Goal: Communication & Community: Answer question/provide support

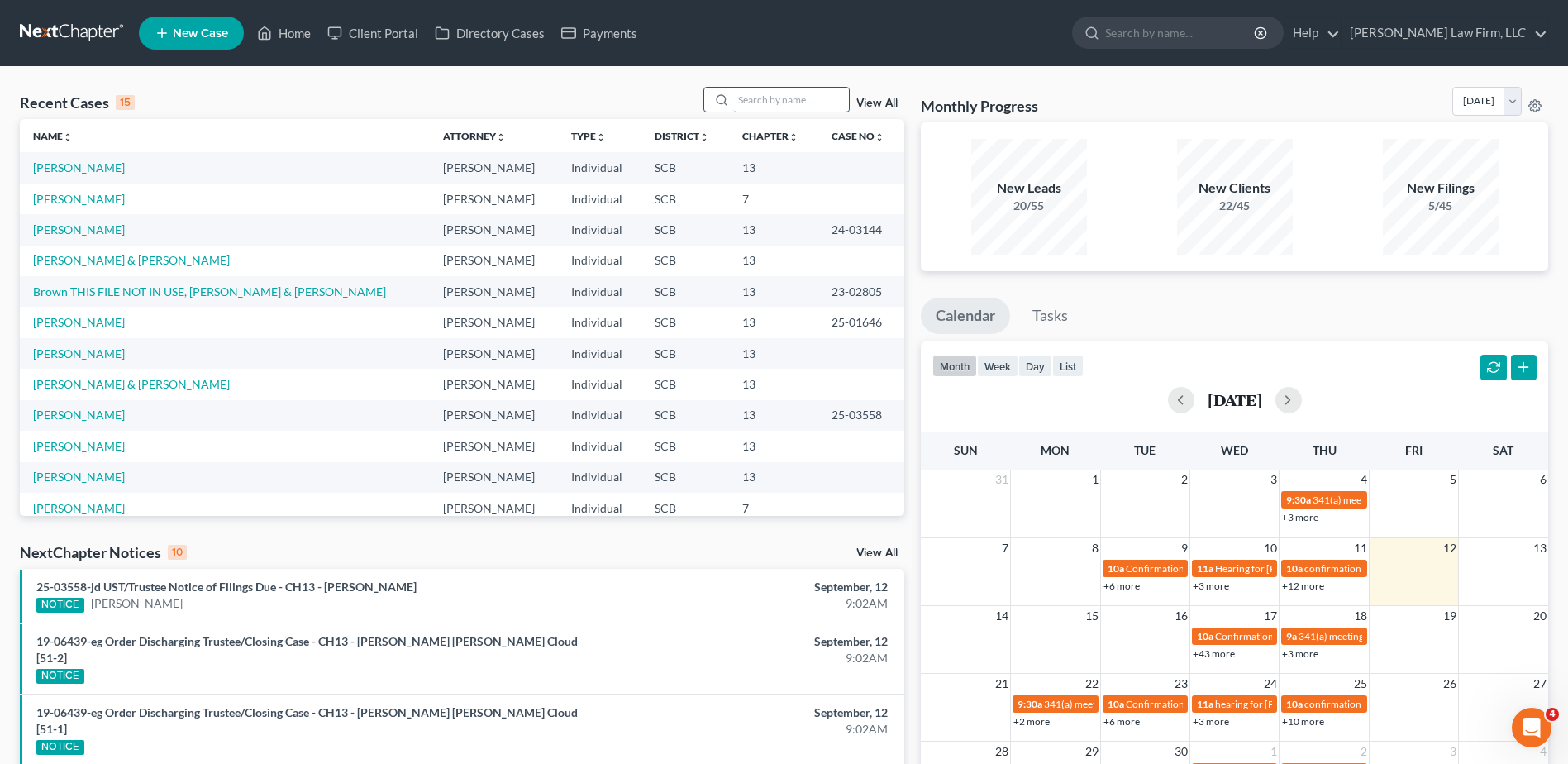
click at [789, 95] on input "search" at bounding box center [790, 99] width 116 height 24
type input "white"
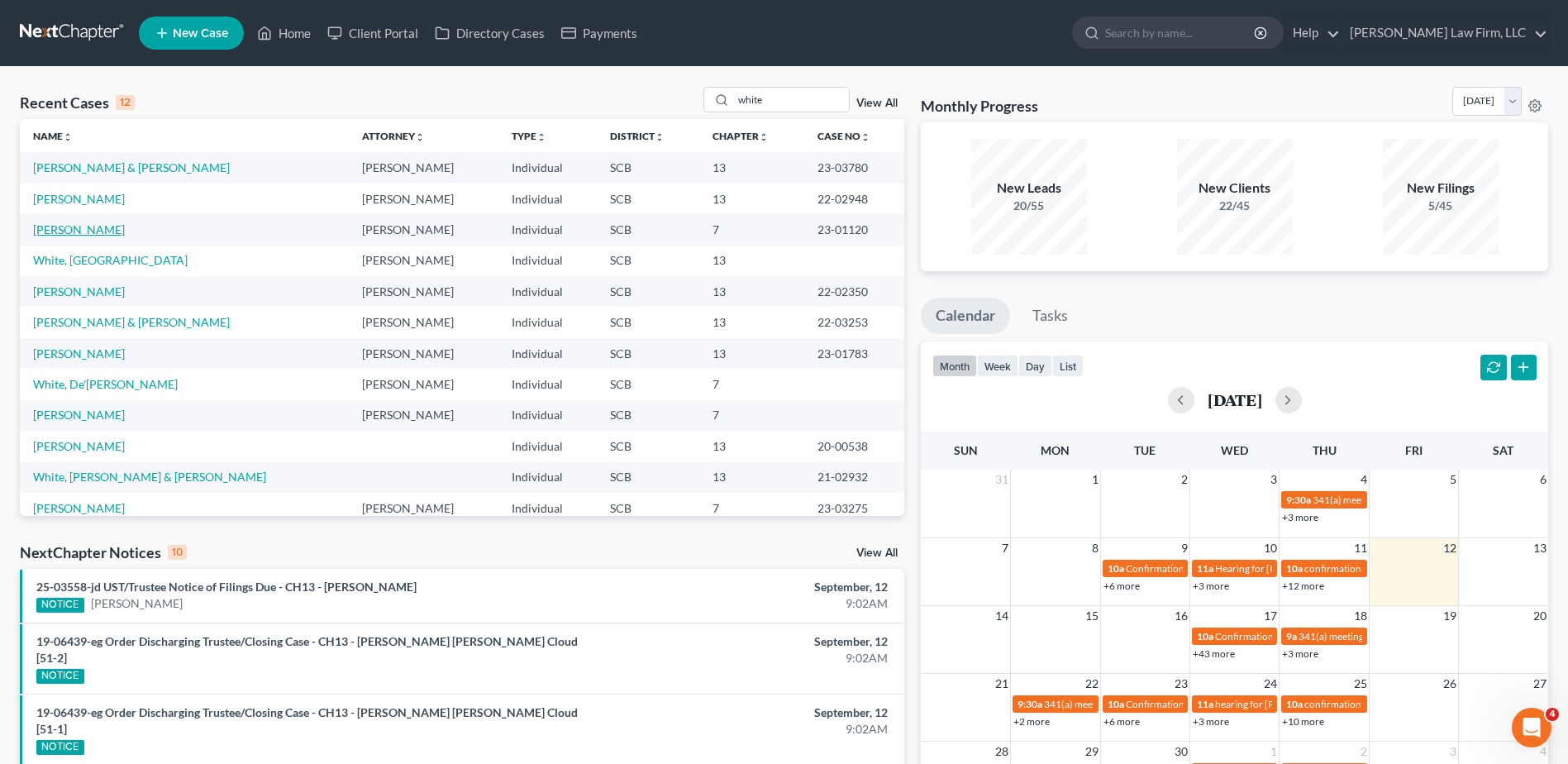
click at [91, 230] on link "[PERSON_NAME]" at bounding box center [78, 229] width 92 height 14
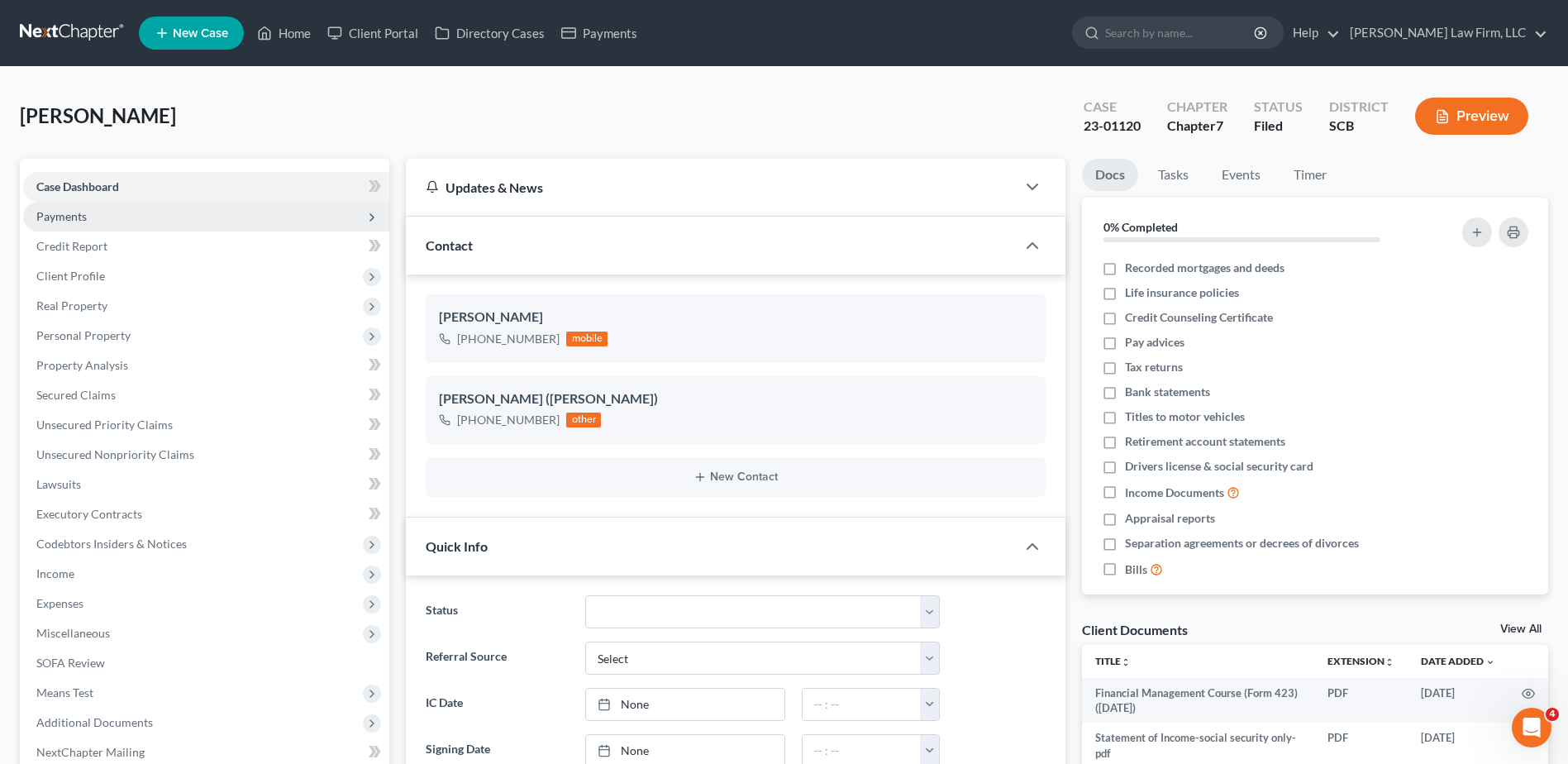
select select "0"
click at [80, 213] on span "Payments" at bounding box center [61, 215] width 50 height 14
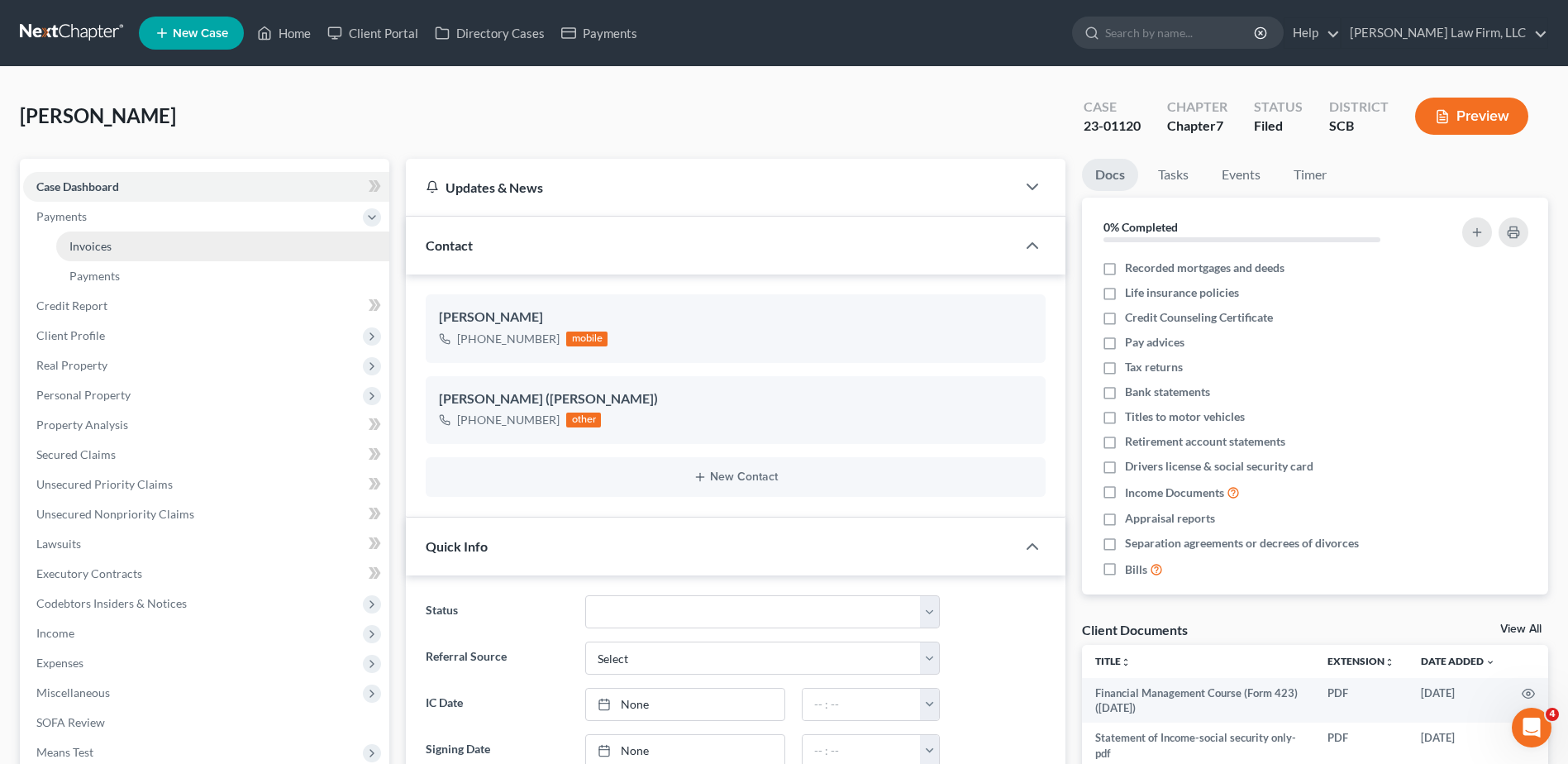
scroll to position [899, 0]
click at [98, 237] on link "Invoices" at bounding box center [223, 246] width 333 height 30
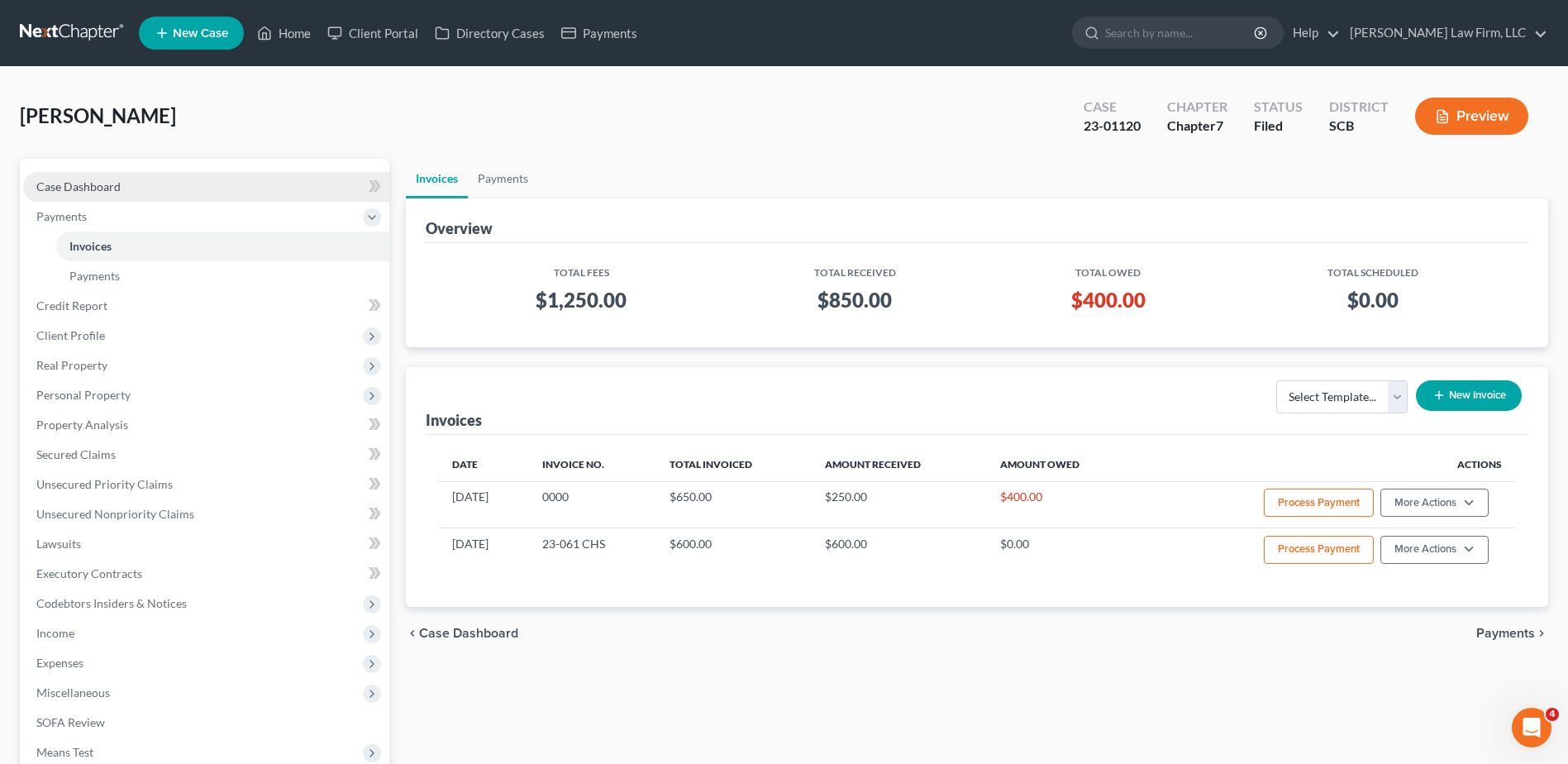
click at [105, 187] on span "Case Dashboard" at bounding box center [78, 185] width 84 height 14
select select "0"
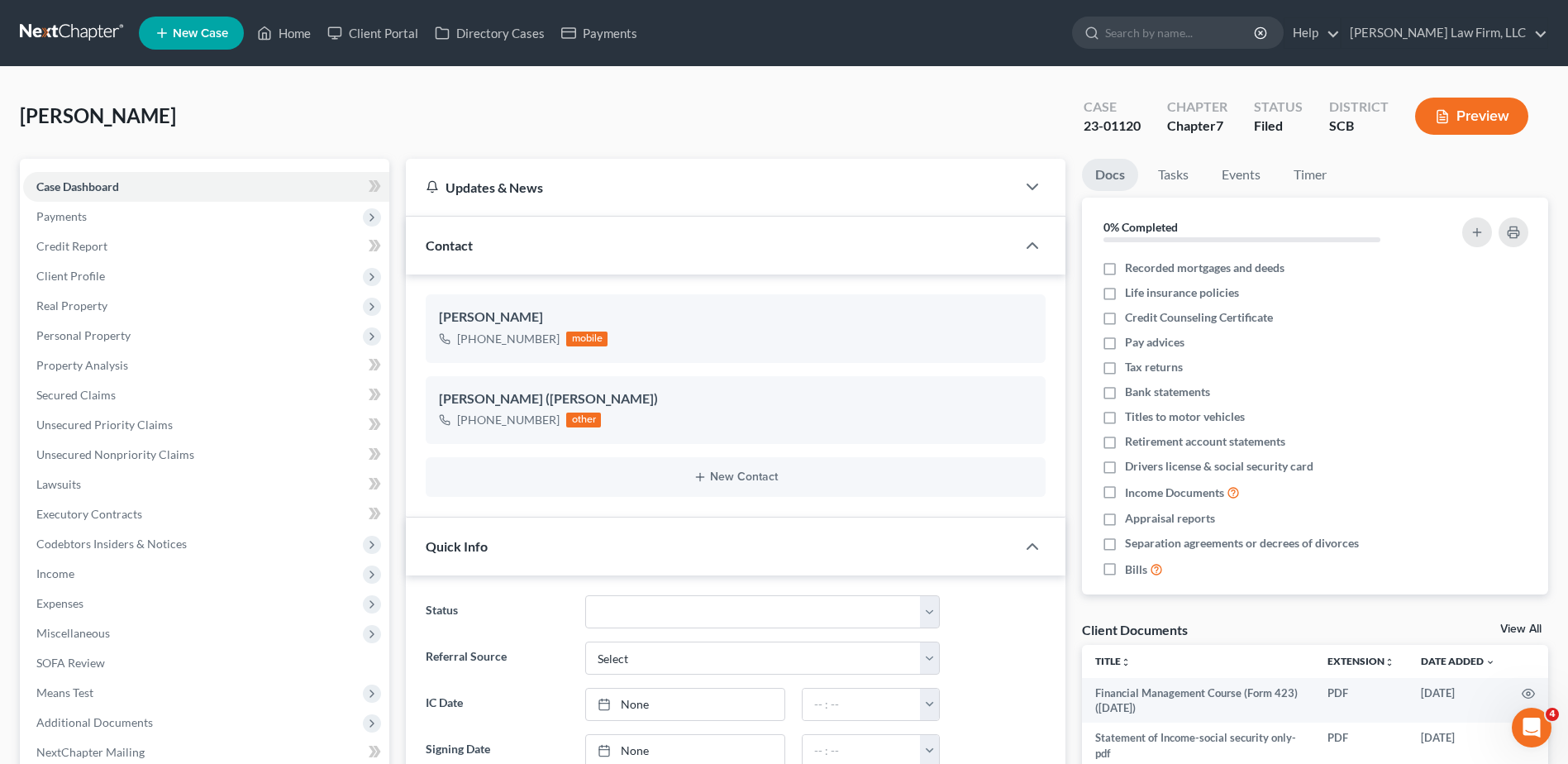
click at [38, 27] on link at bounding box center [73, 33] width 106 height 30
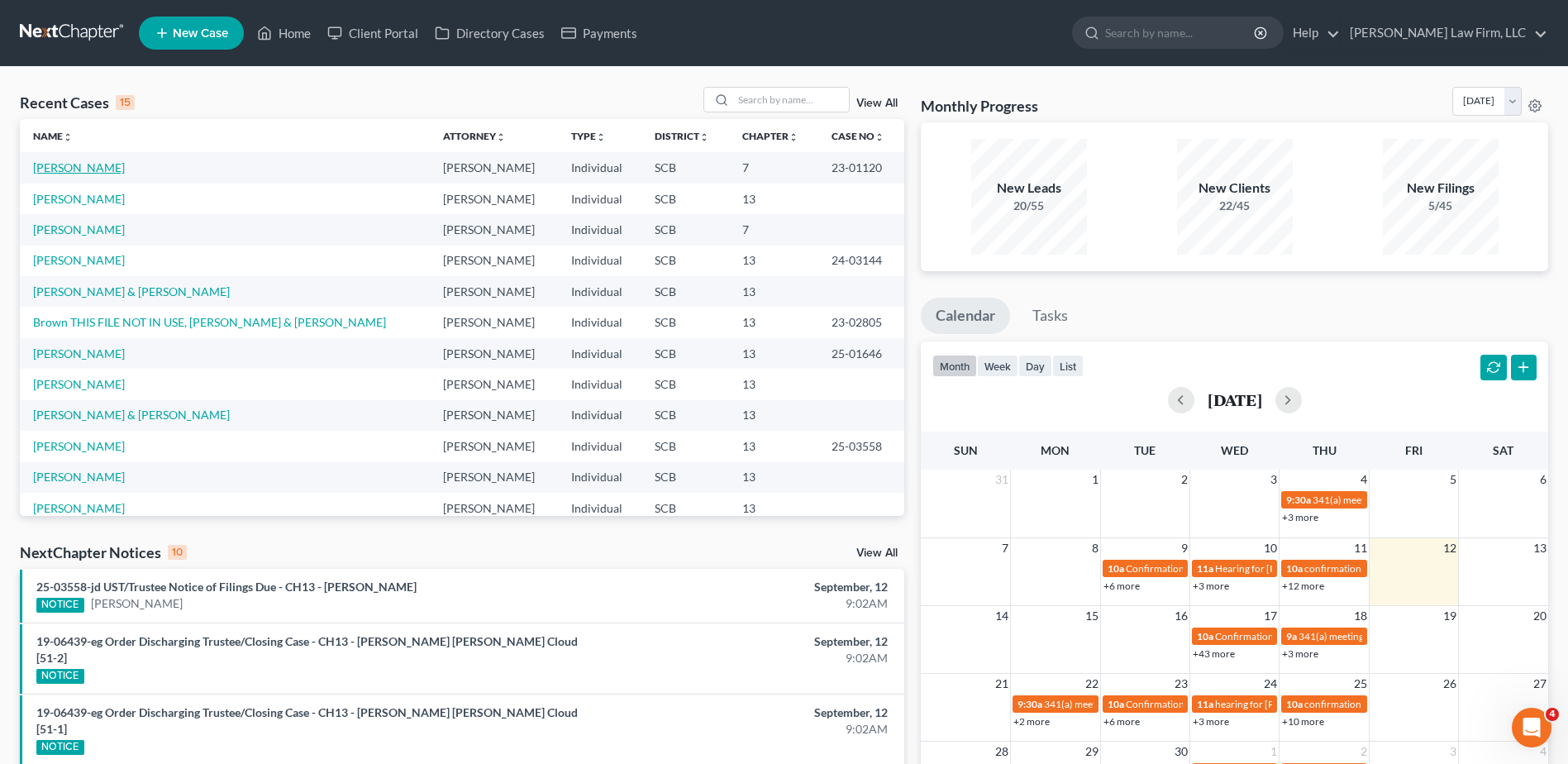
click at [85, 173] on link "[PERSON_NAME]" at bounding box center [78, 167] width 92 height 14
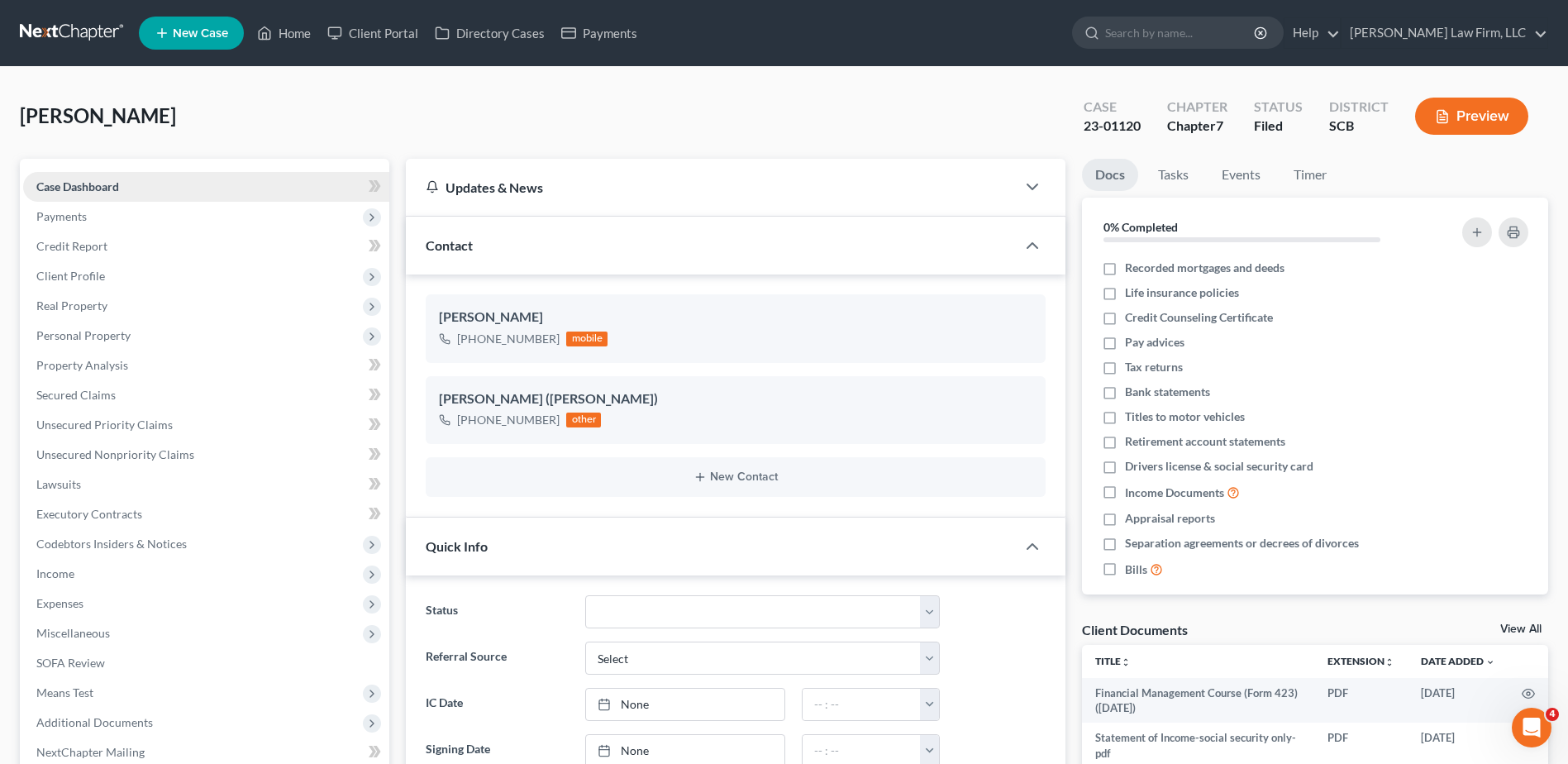
select select "0"
click at [83, 223] on span "Payments" at bounding box center [205, 216] width 366 height 30
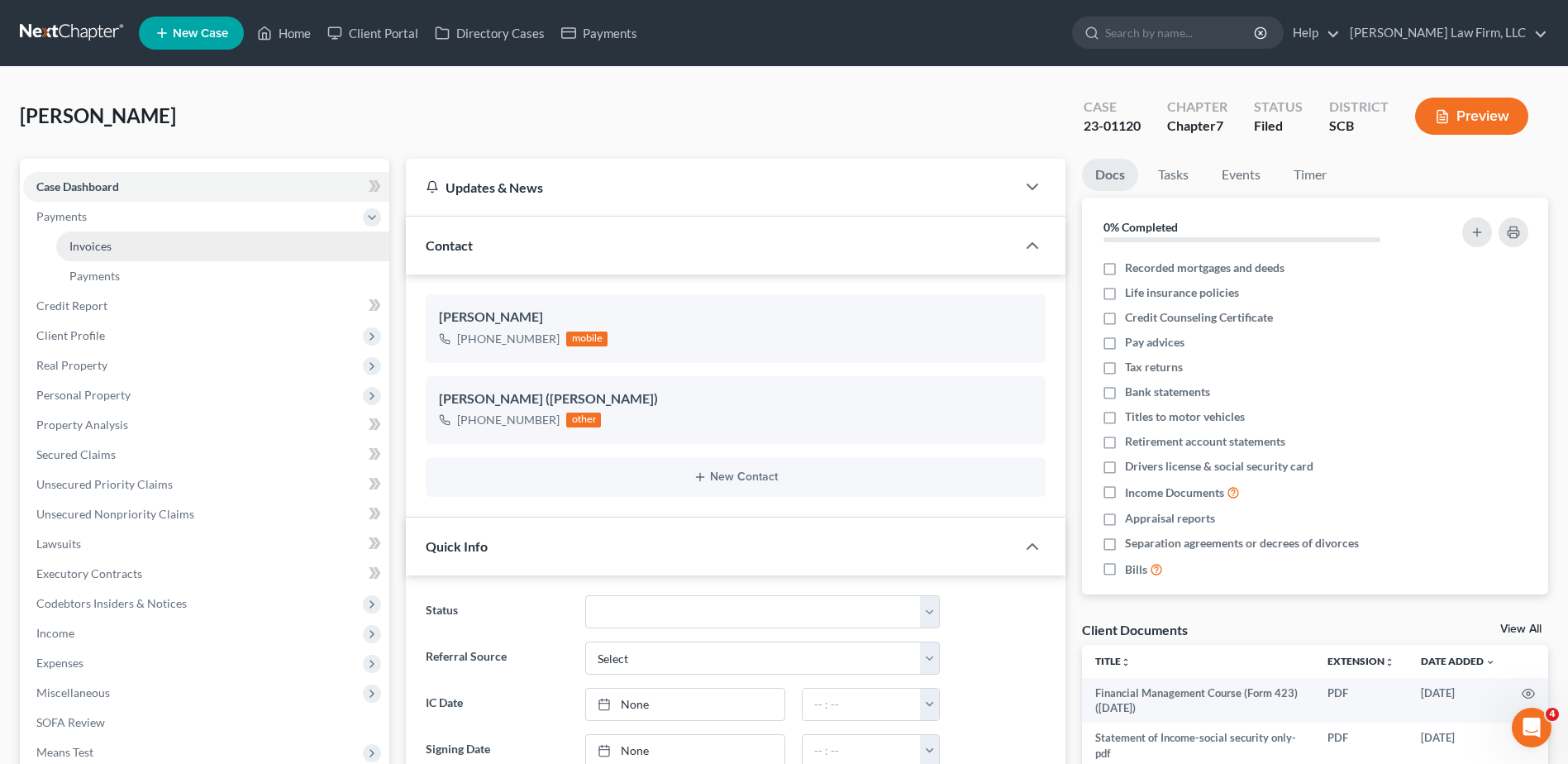
click at [99, 250] on span "Invoices" at bounding box center [90, 246] width 42 height 14
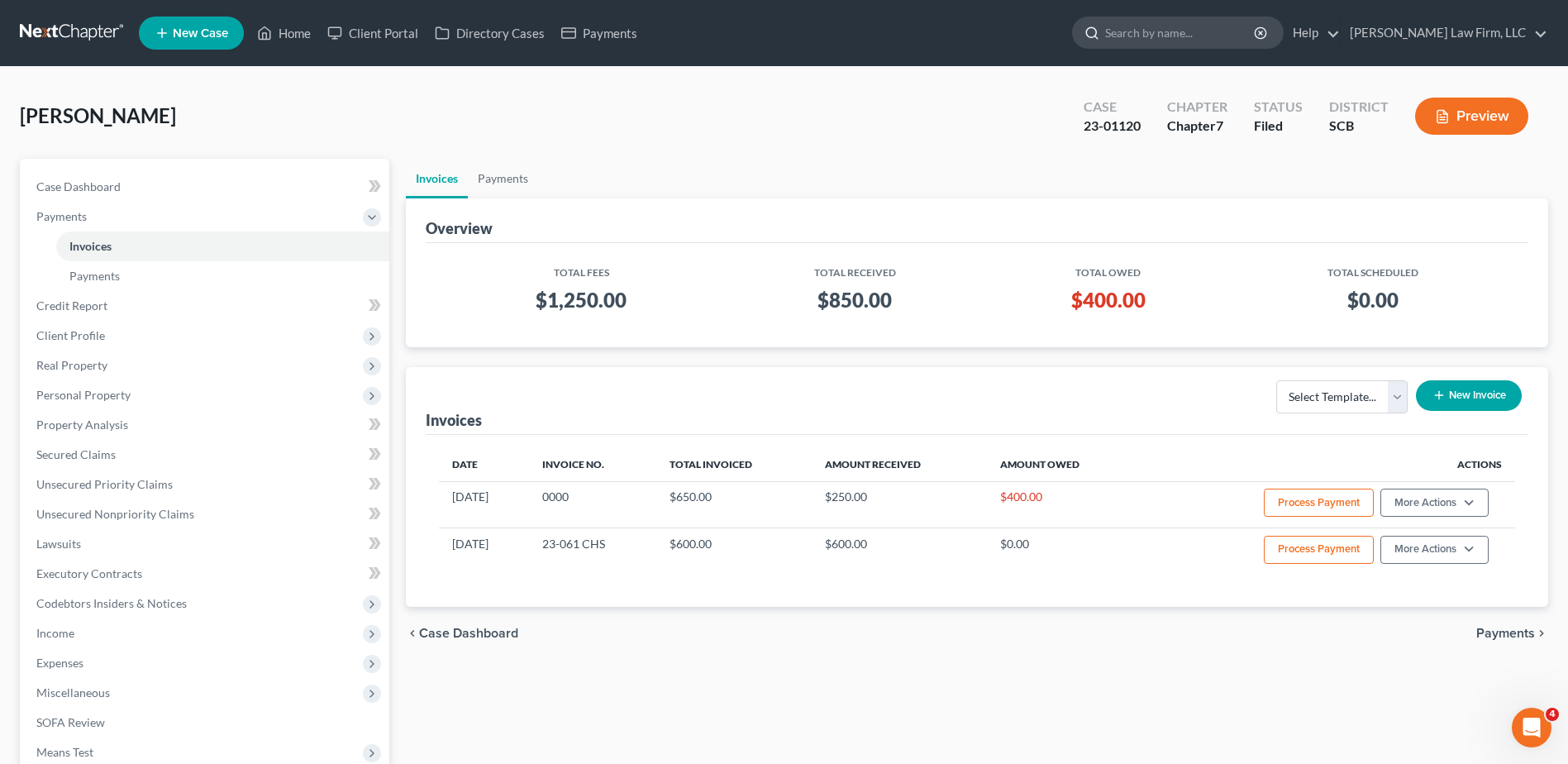
click at [1194, 24] on input "search" at bounding box center [1181, 33] width 152 height 31
type input "smith"
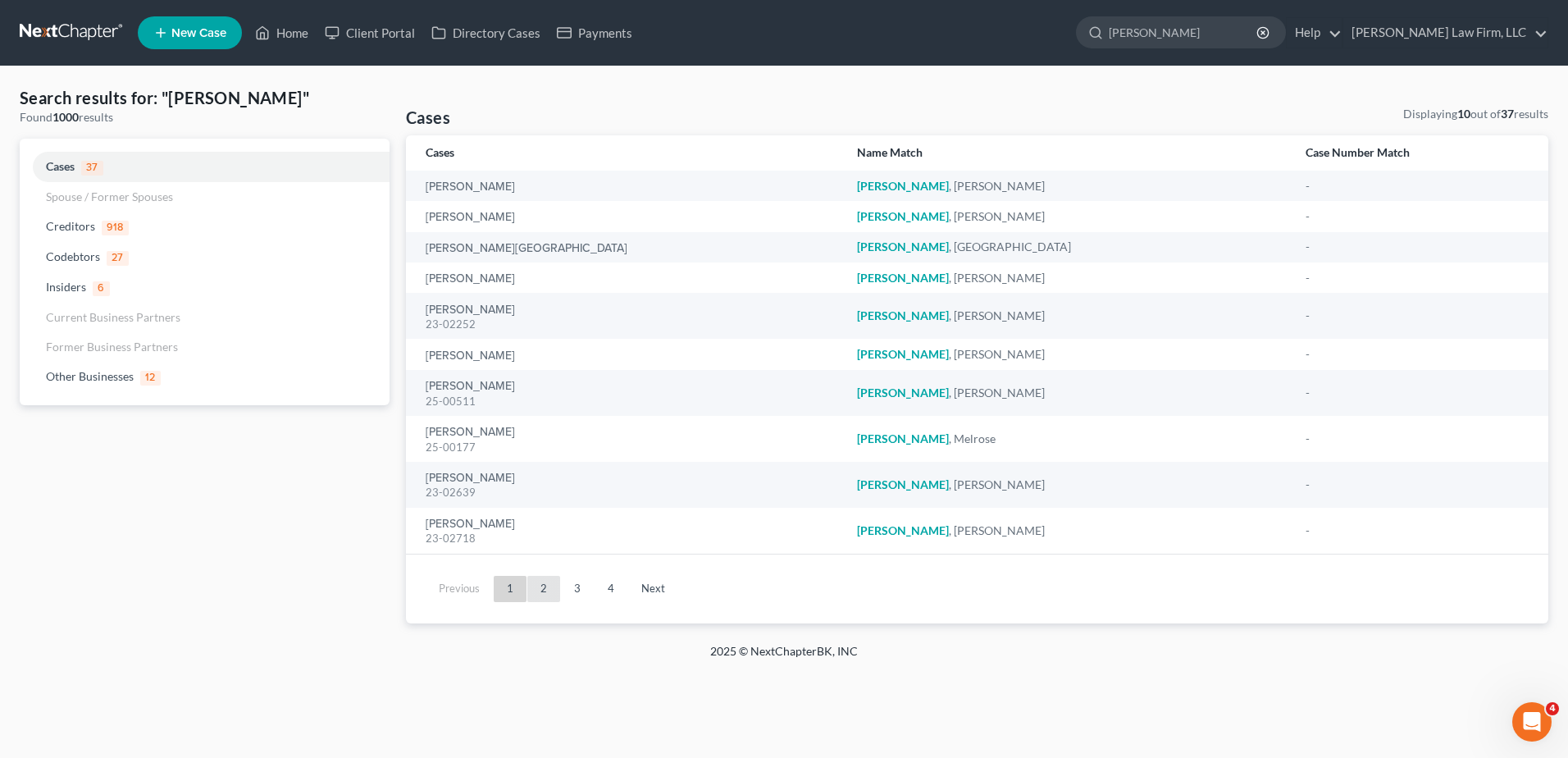
click at [544, 591] on link "2" at bounding box center [544, 589] width 33 height 26
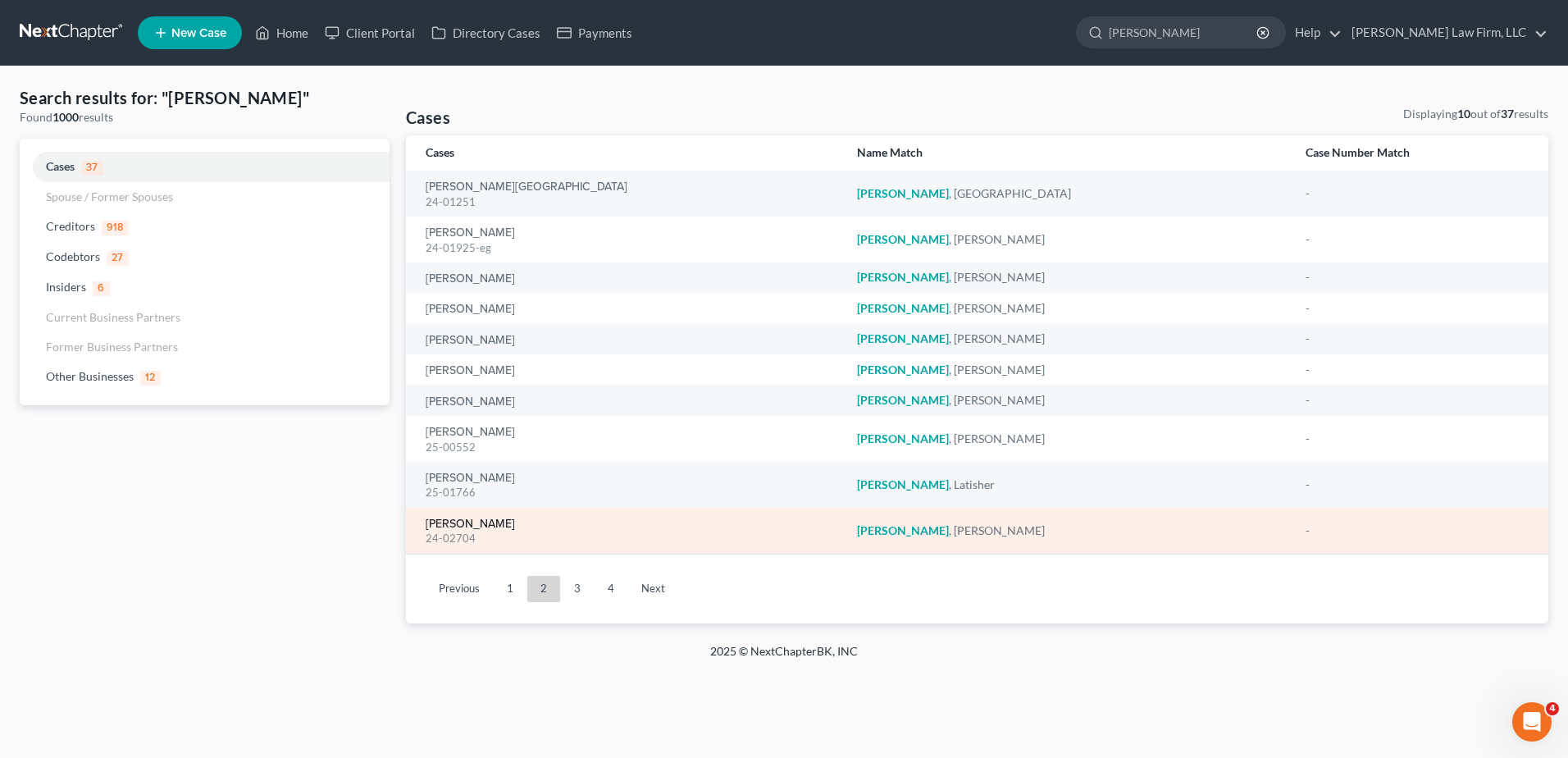
click at [456, 522] on link "[PERSON_NAME]" at bounding box center [470, 523] width 90 height 12
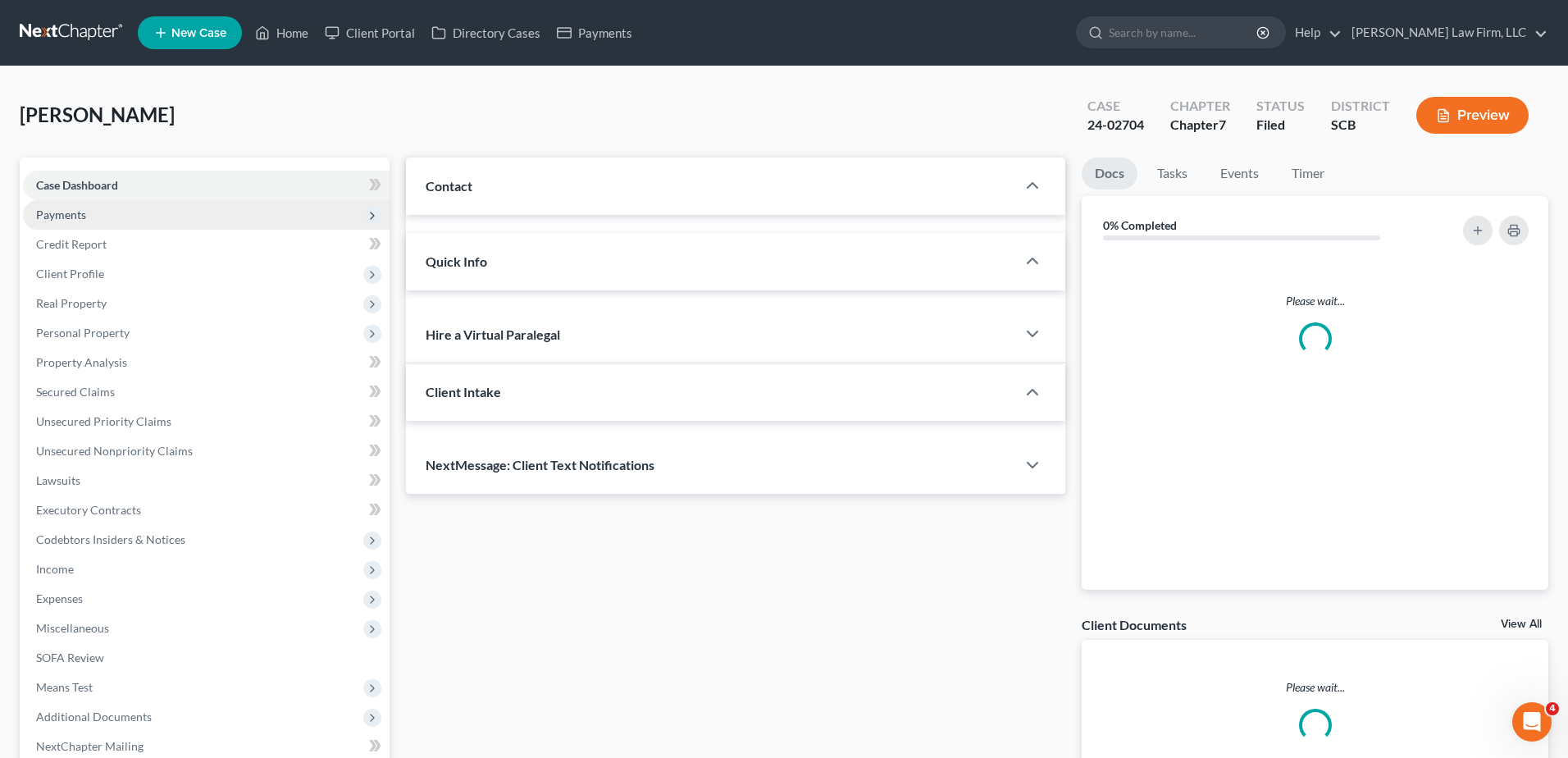
select select "1"
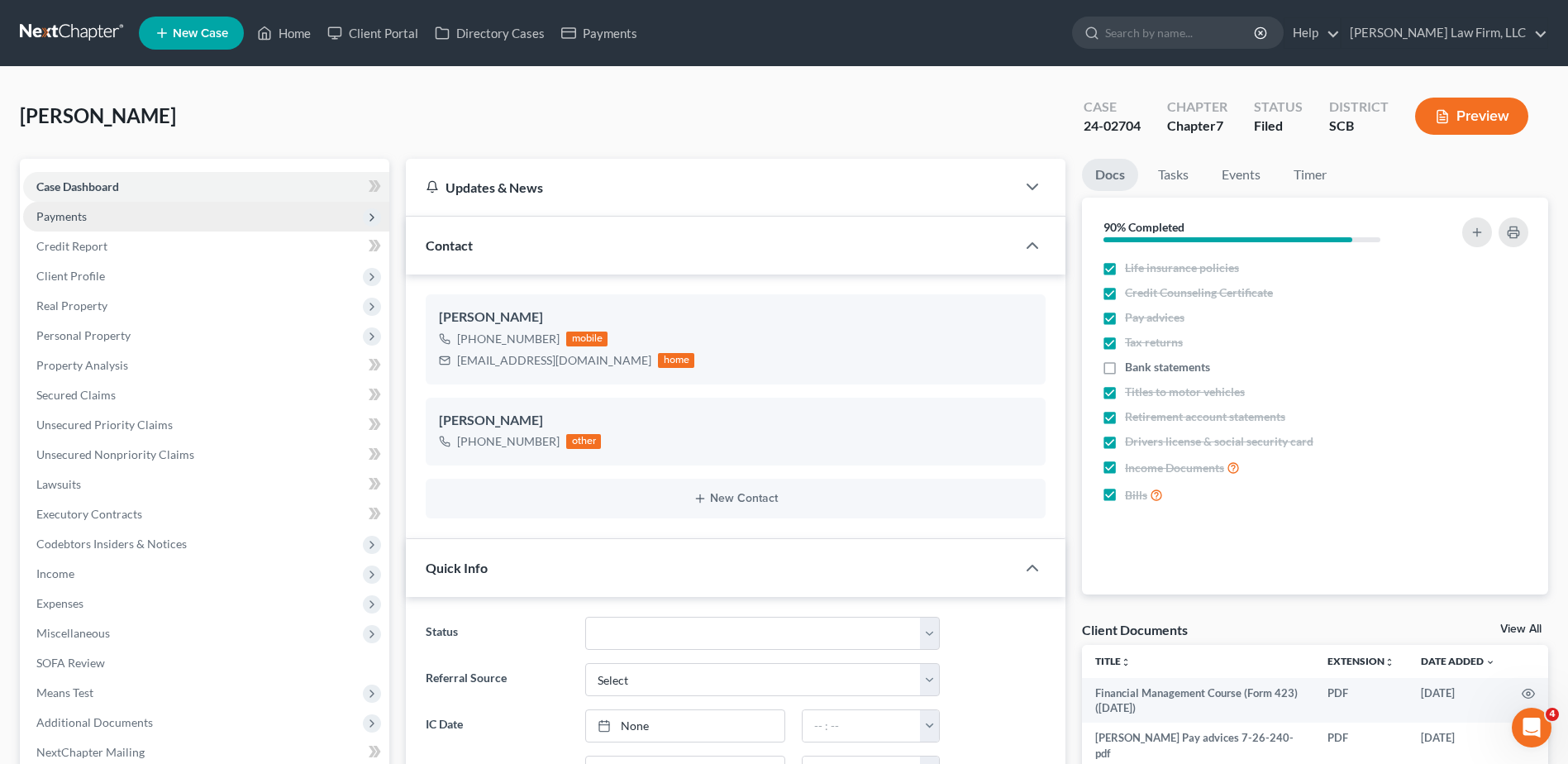
click at [78, 216] on span "Payments" at bounding box center [61, 215] width 50 height 14
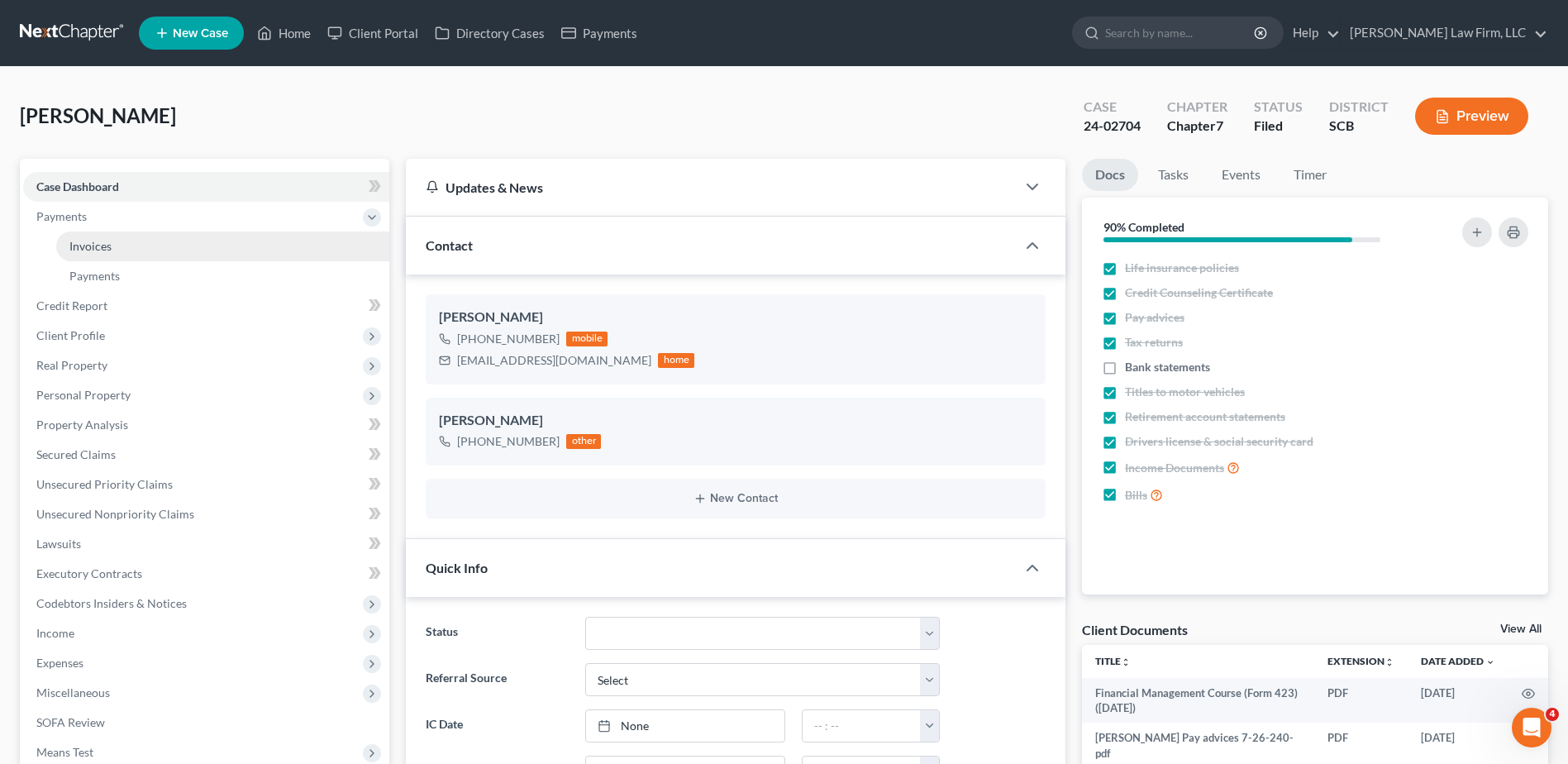
scroll to position [327, 0]
click at [95, 244] on span "Invoices" at bounding box center [90, 246] width 42 height 14
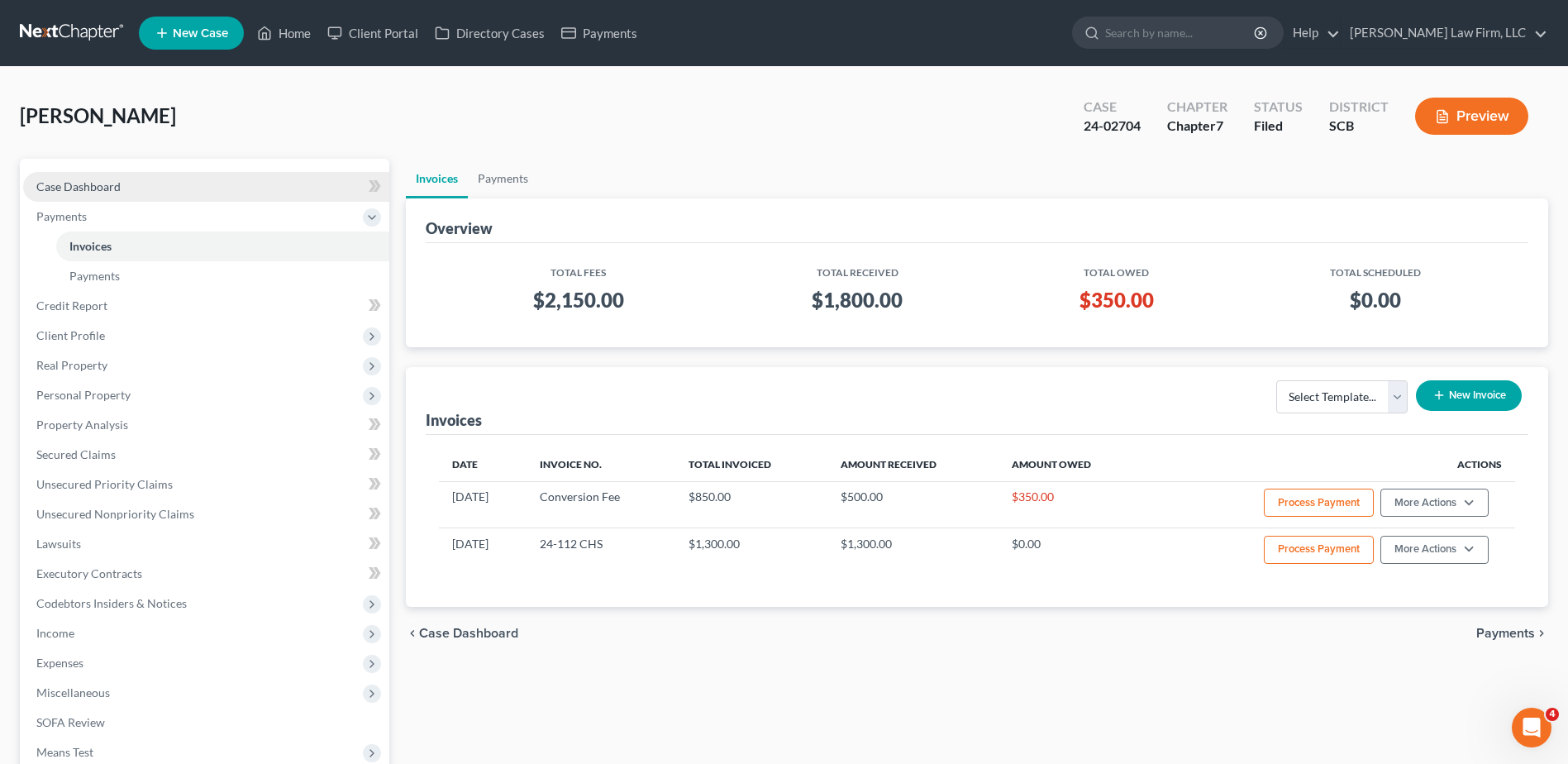
click at [93, 182] on span "Case Dashboard" at bounding box center [78, 185] width 84 height 14
select select "1"
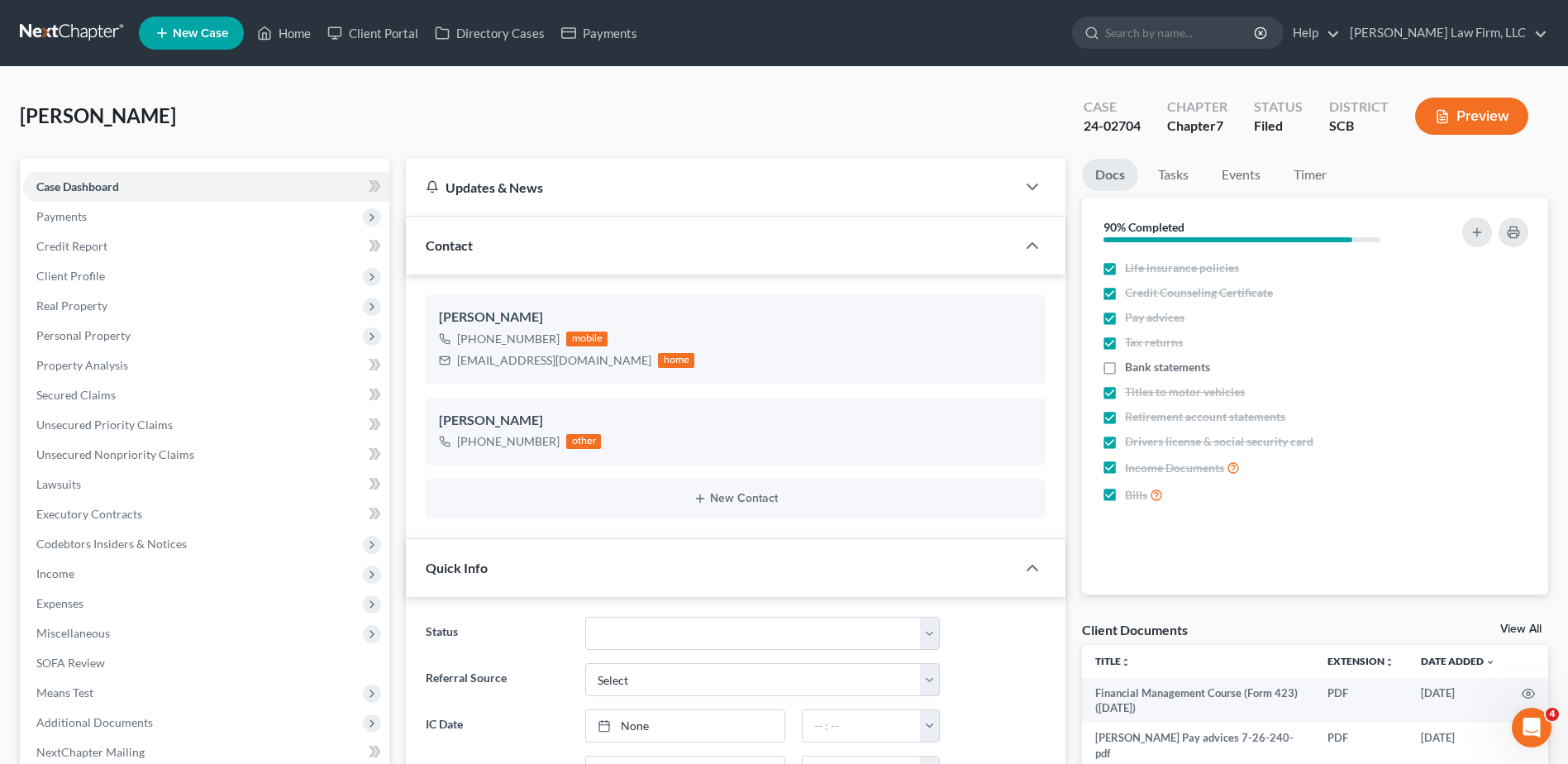
scroll to position [327, 0]
click at [1174, 39] on input "search" at bounding box center [1181, 33] width 152 height 31
type input "driggers"
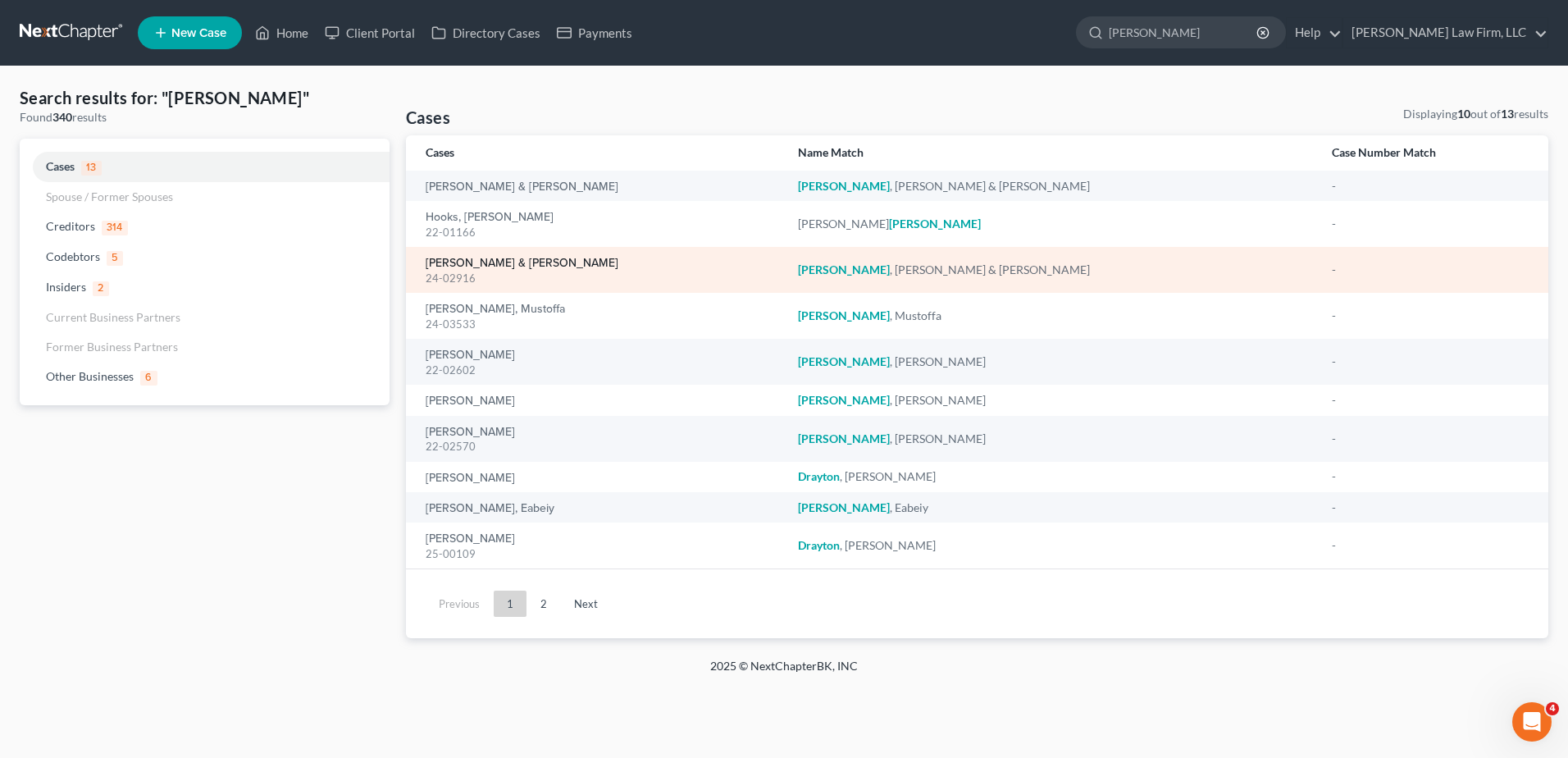
click at [471, 263] on link "[PERSON_NAME] & [PERSON_NAME]" at bounding box center [522, 263] width 193 height 12
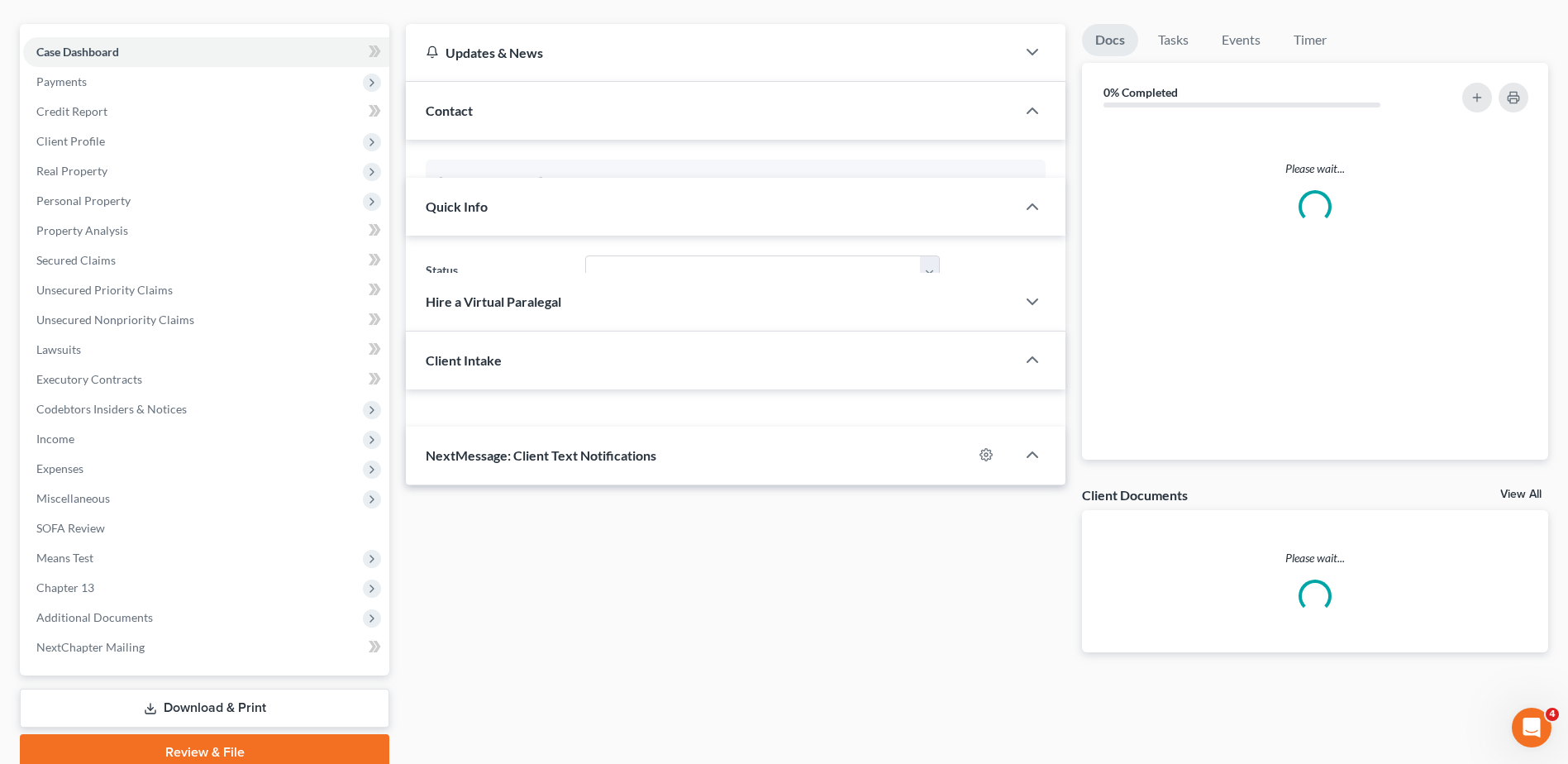
select select "0"
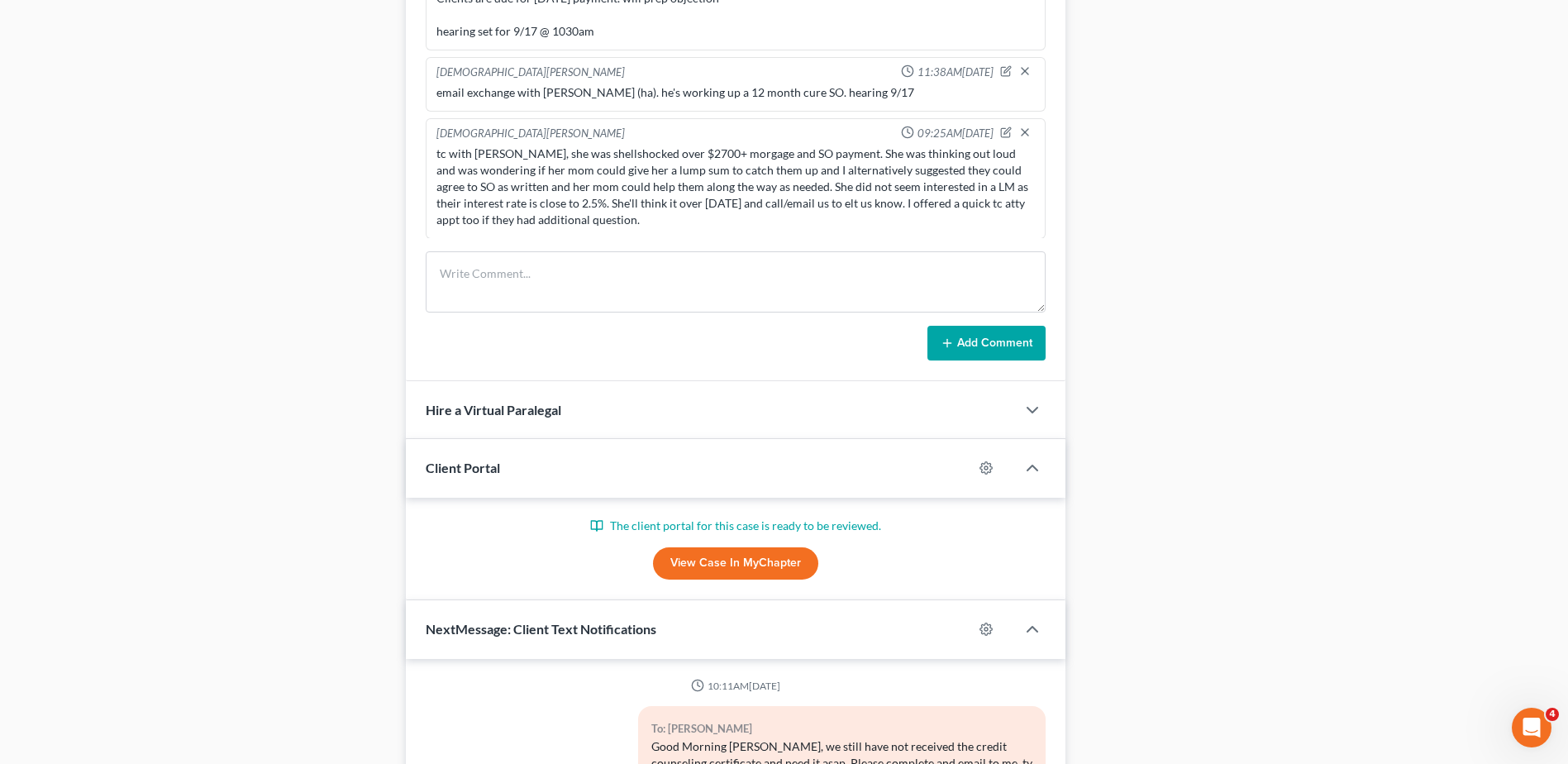
scroll to position [191, 0]
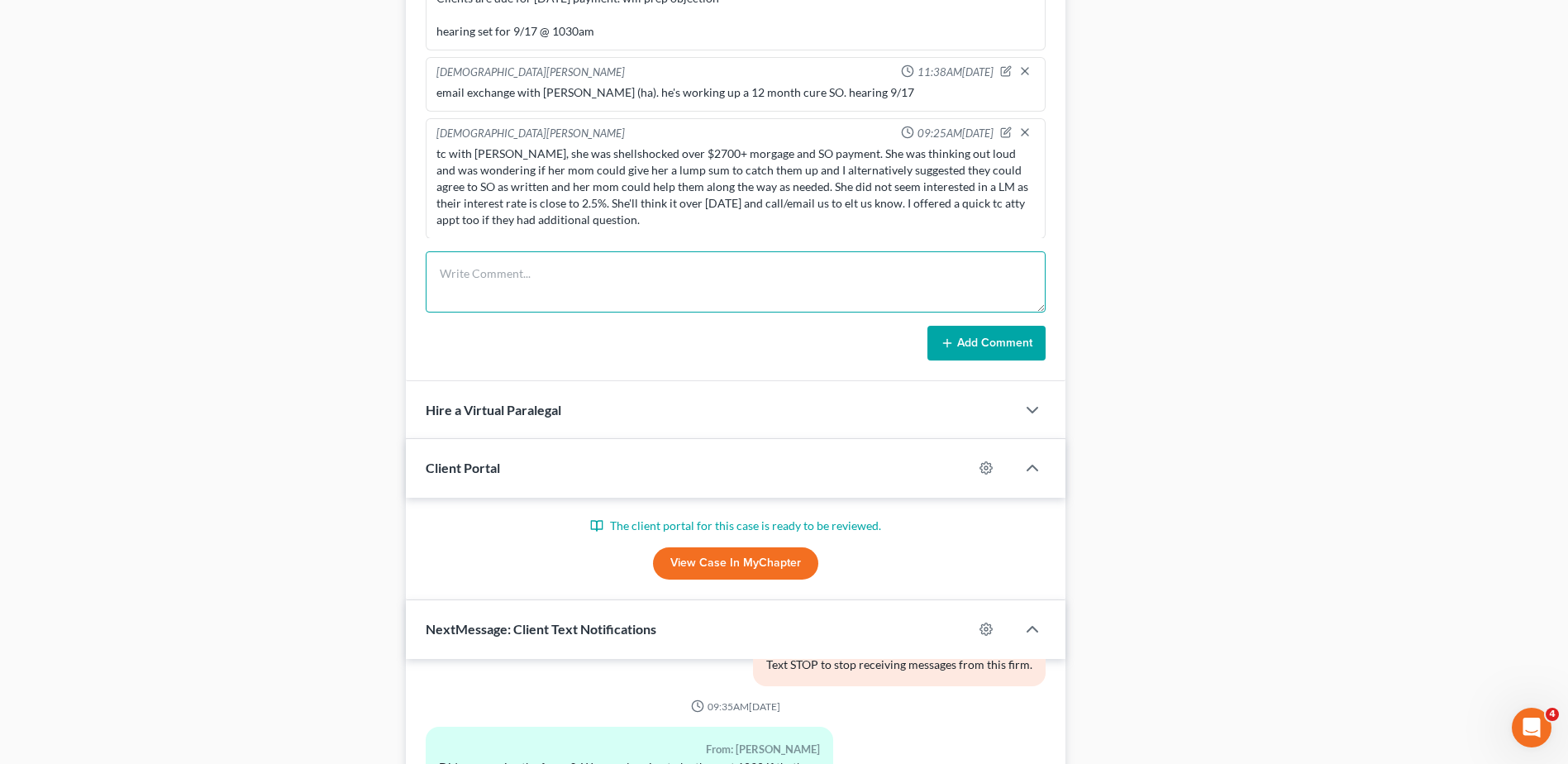
click at [466, 281] on textarea at bounding box center [735, 281] width 620 height 61
click at [533, 277] on textarea at bounding box center [735, 281] width 620 height 61
type textarea "clients emailed they agree with terms of SO, emailed signed SO to Eric"
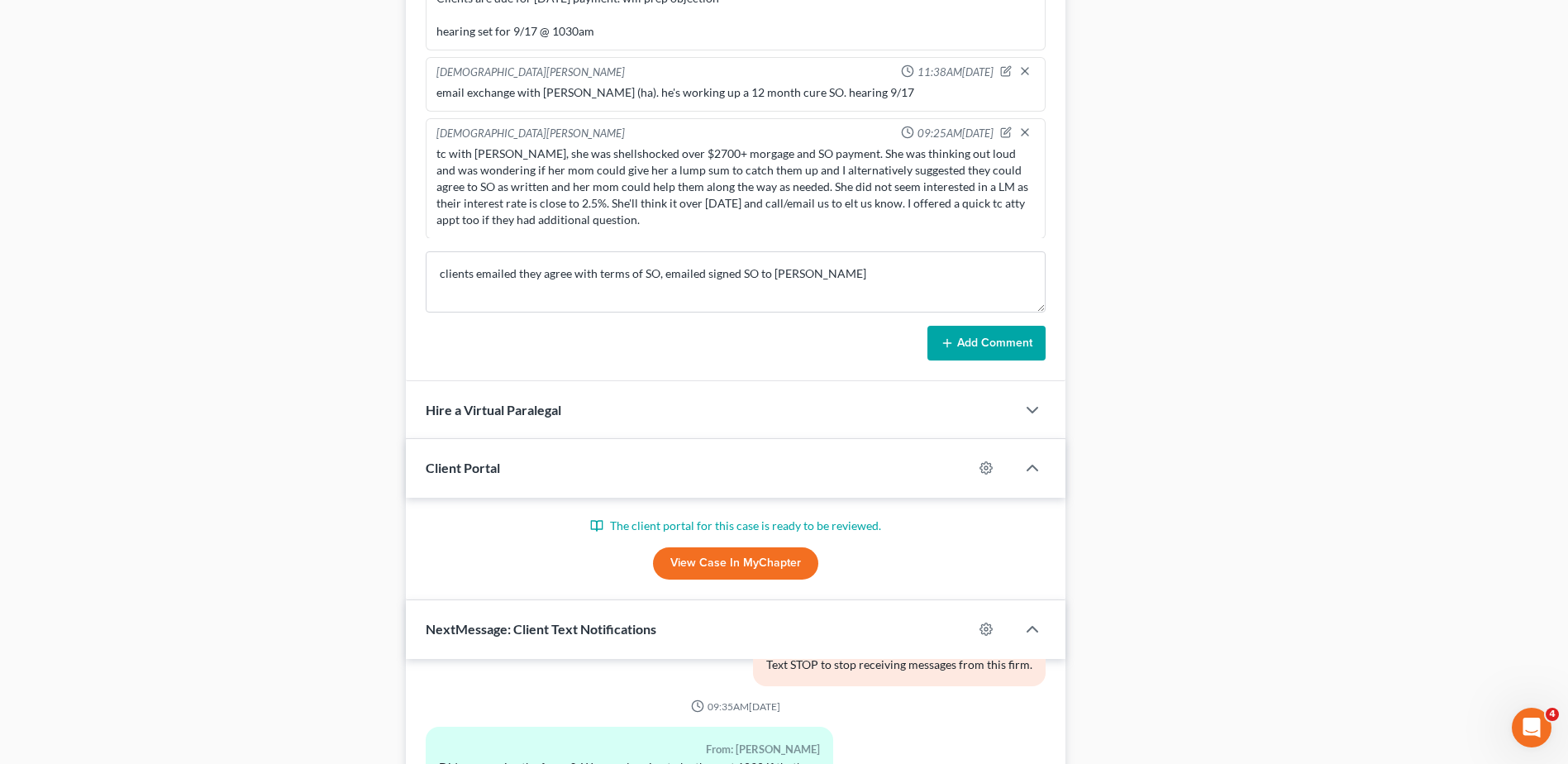
click at [969, 334] on button "Add Comment" at bounding box center [986, 343] width 118 height 35
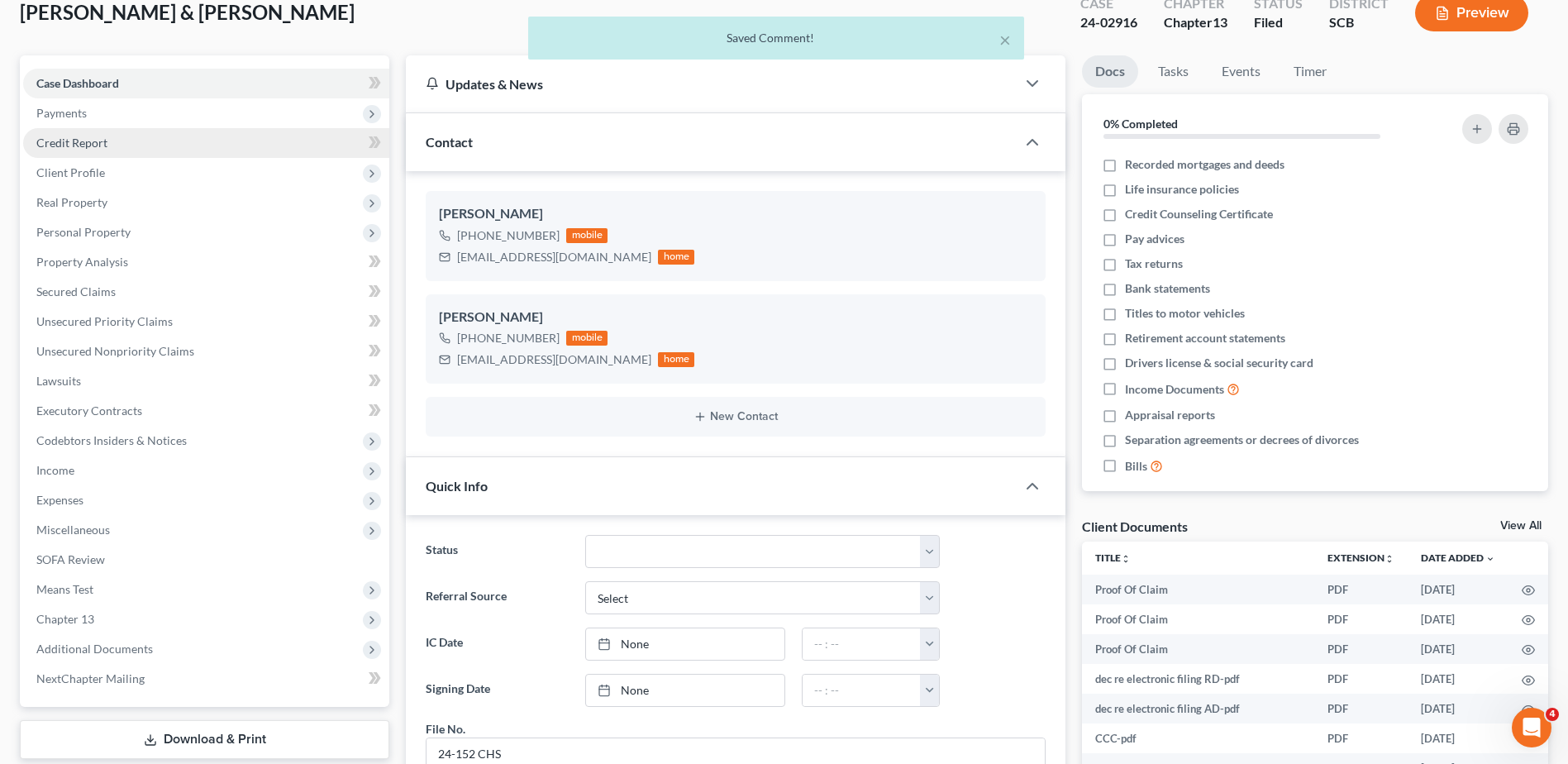
scroll to position [0, 0]
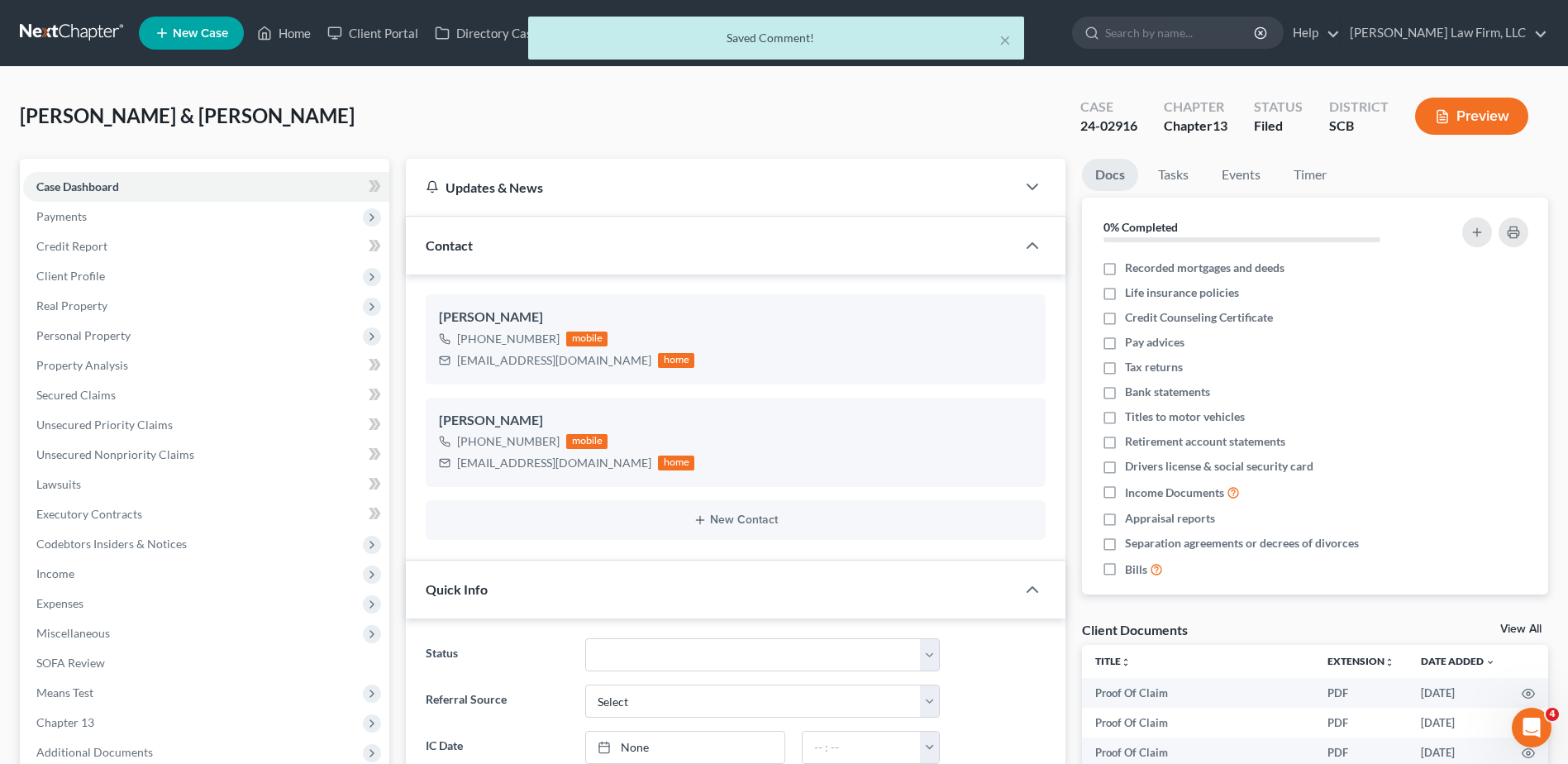
click at [110, 26] on div "× Saved Comment!" at bounding box center [776, 42] width 1568 height 51
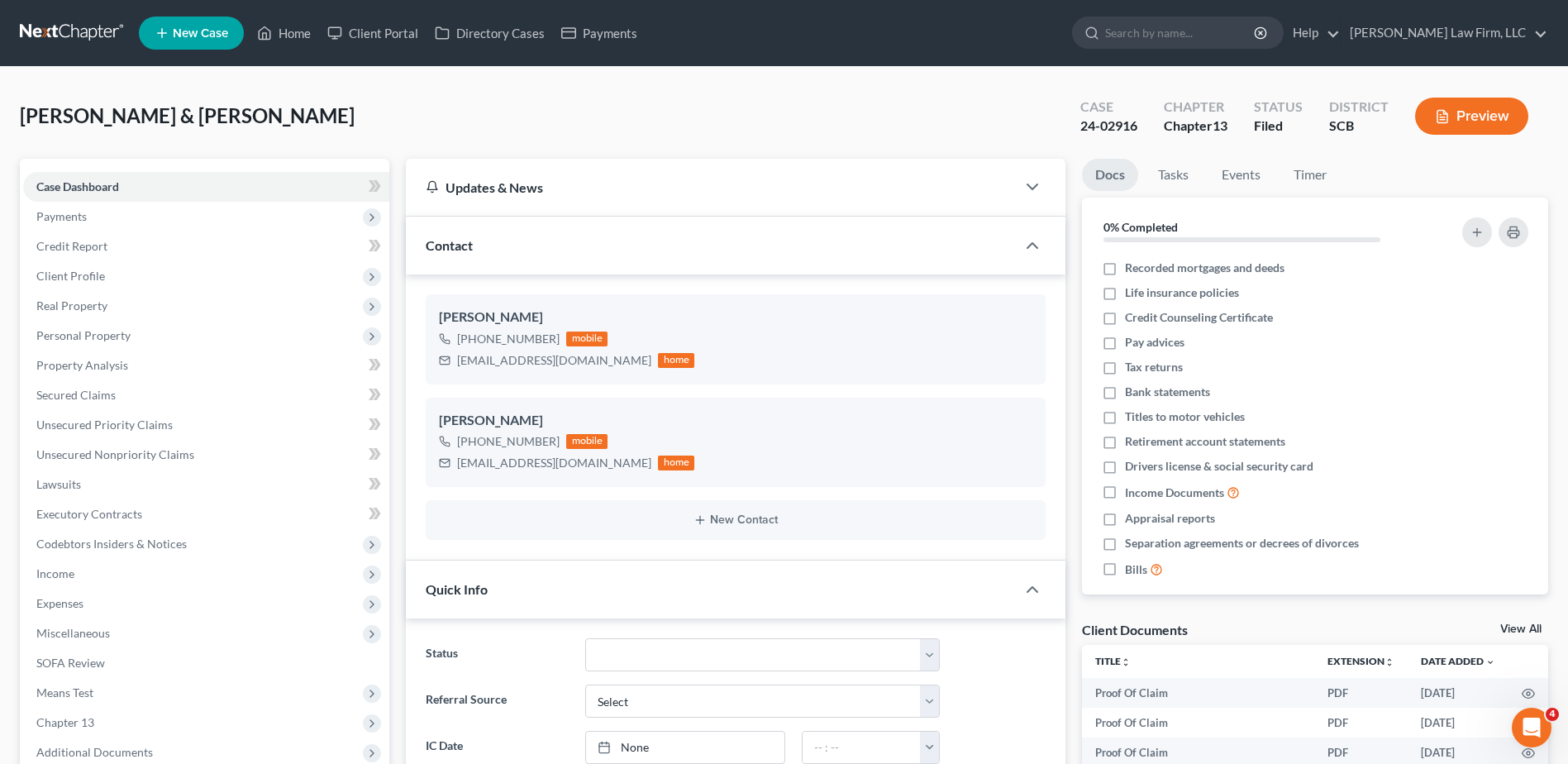
click at [68, 31] on link at bounding box center [73, 33] width 106 height 30
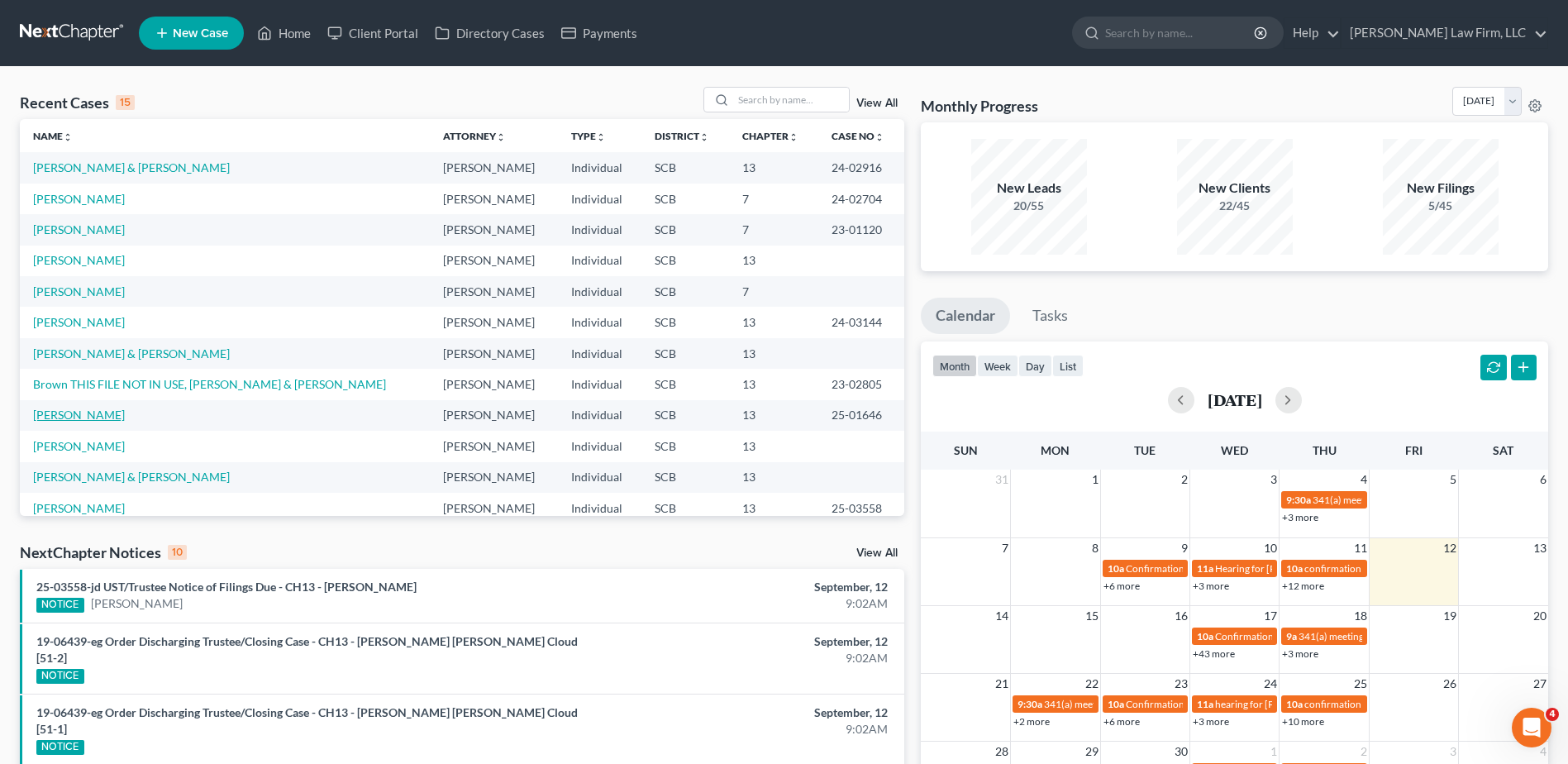
click at [72, 421] on link "[PERSON_NAME]" at bounding box center [78, 413] width 92 height 14
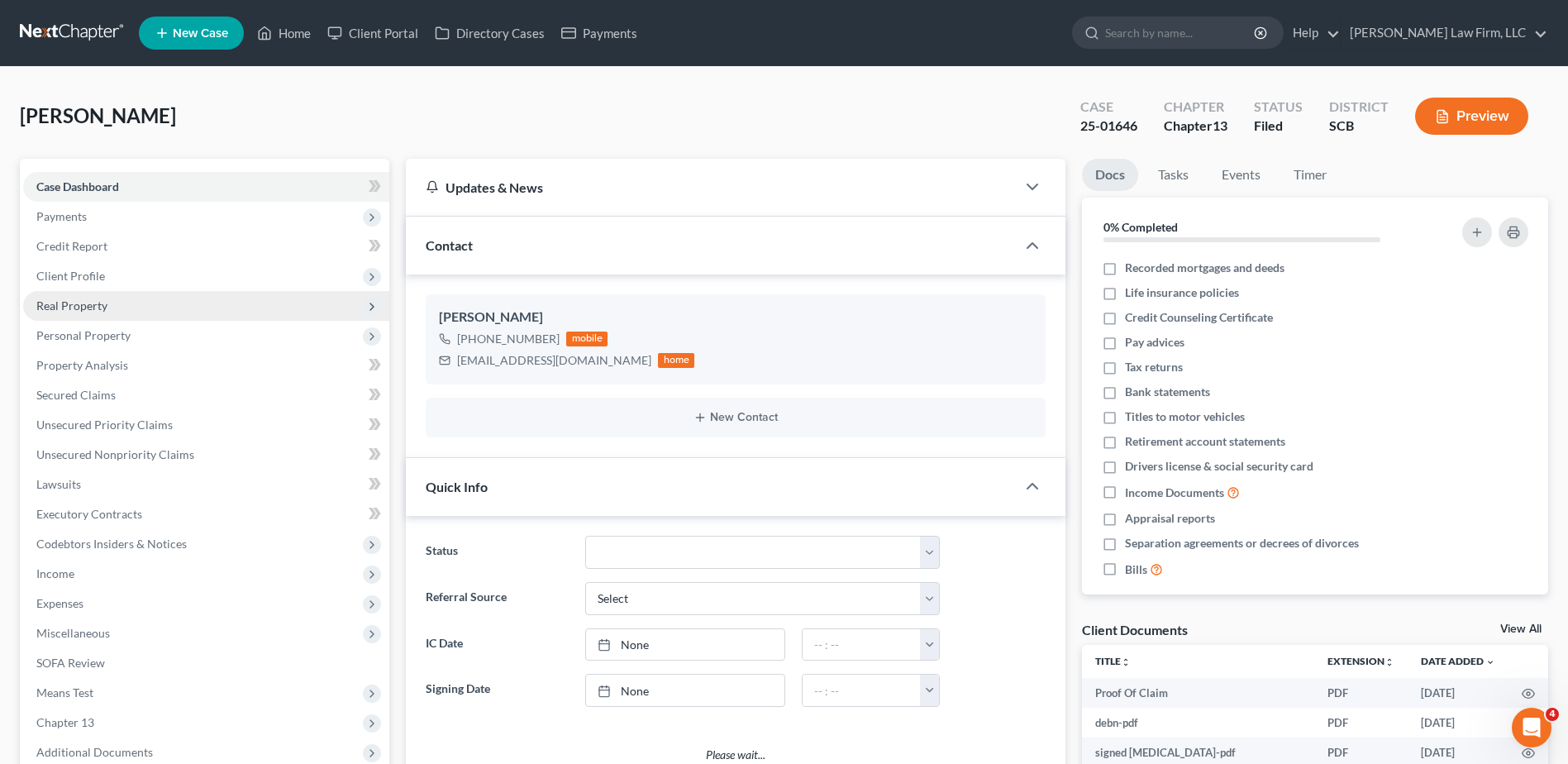
select select "0"
click at [79, 34] on link at bounding box center [73, 33] width 106 height 30
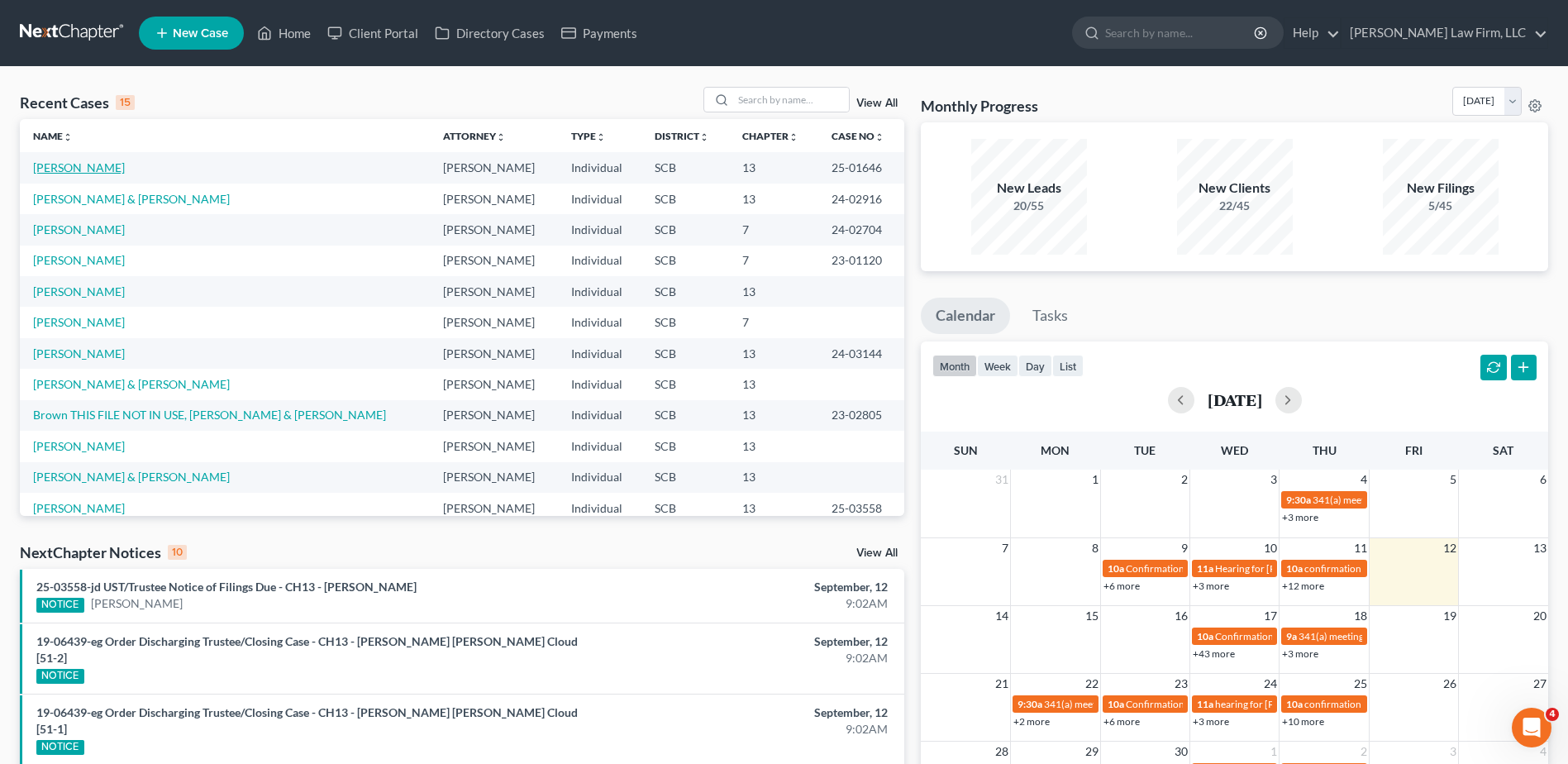
click at [88, 170] on link "[PERSON_NAME]" at bounding box center [78, 167] width 92 height 14
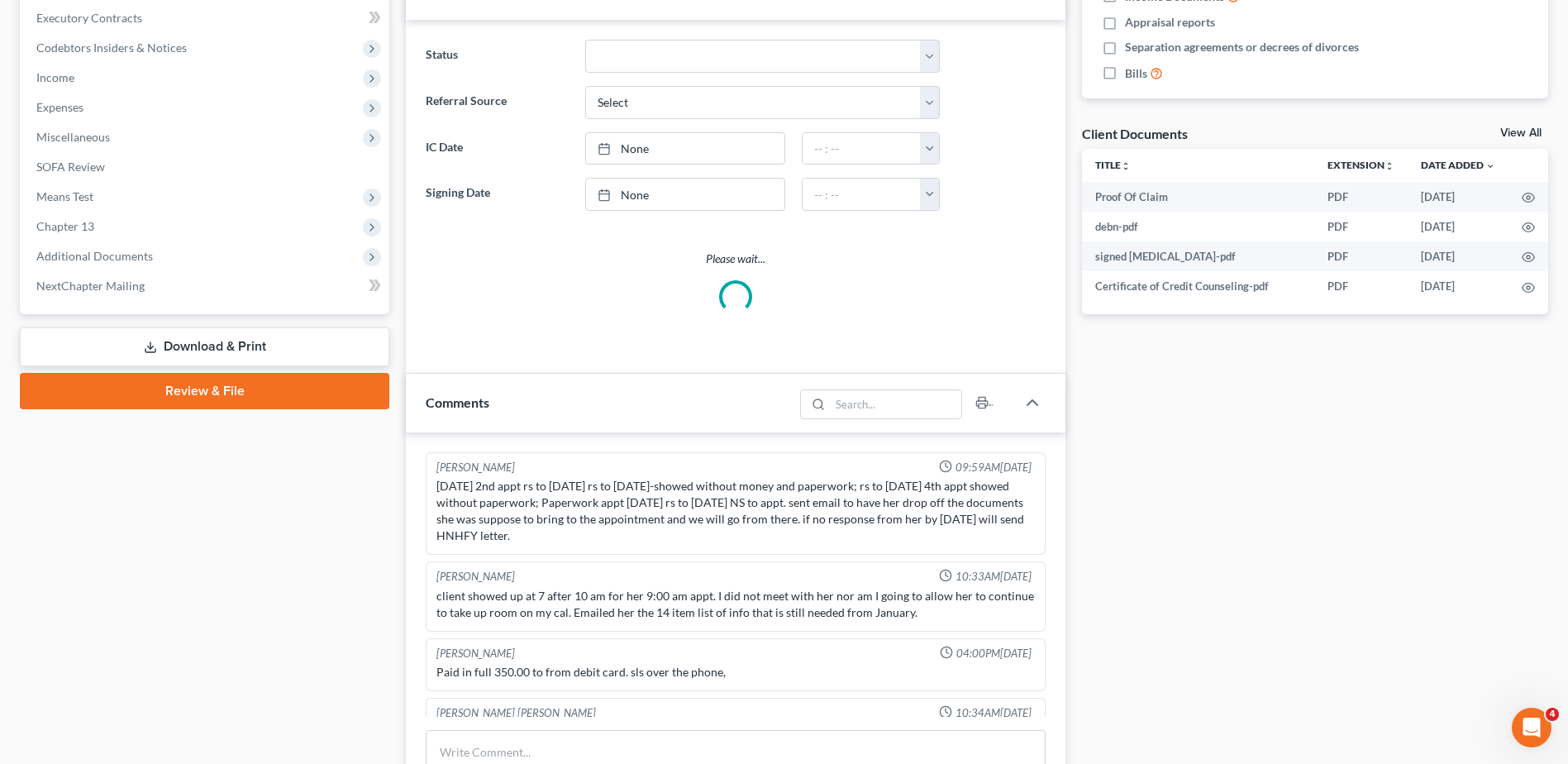
select select "0"
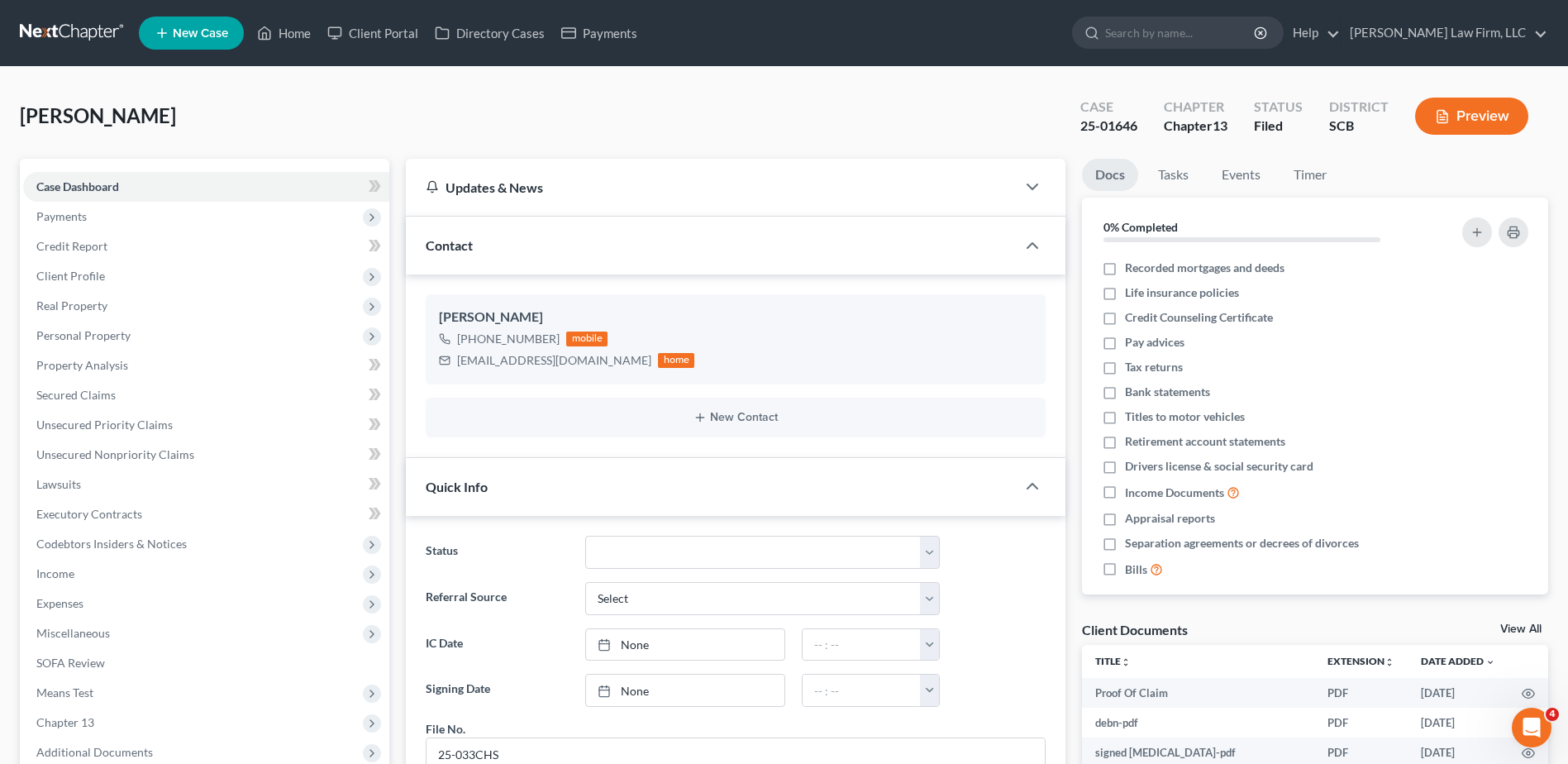
click at [77, 37] on link at bounding box center [73, 33] width 106 height 30
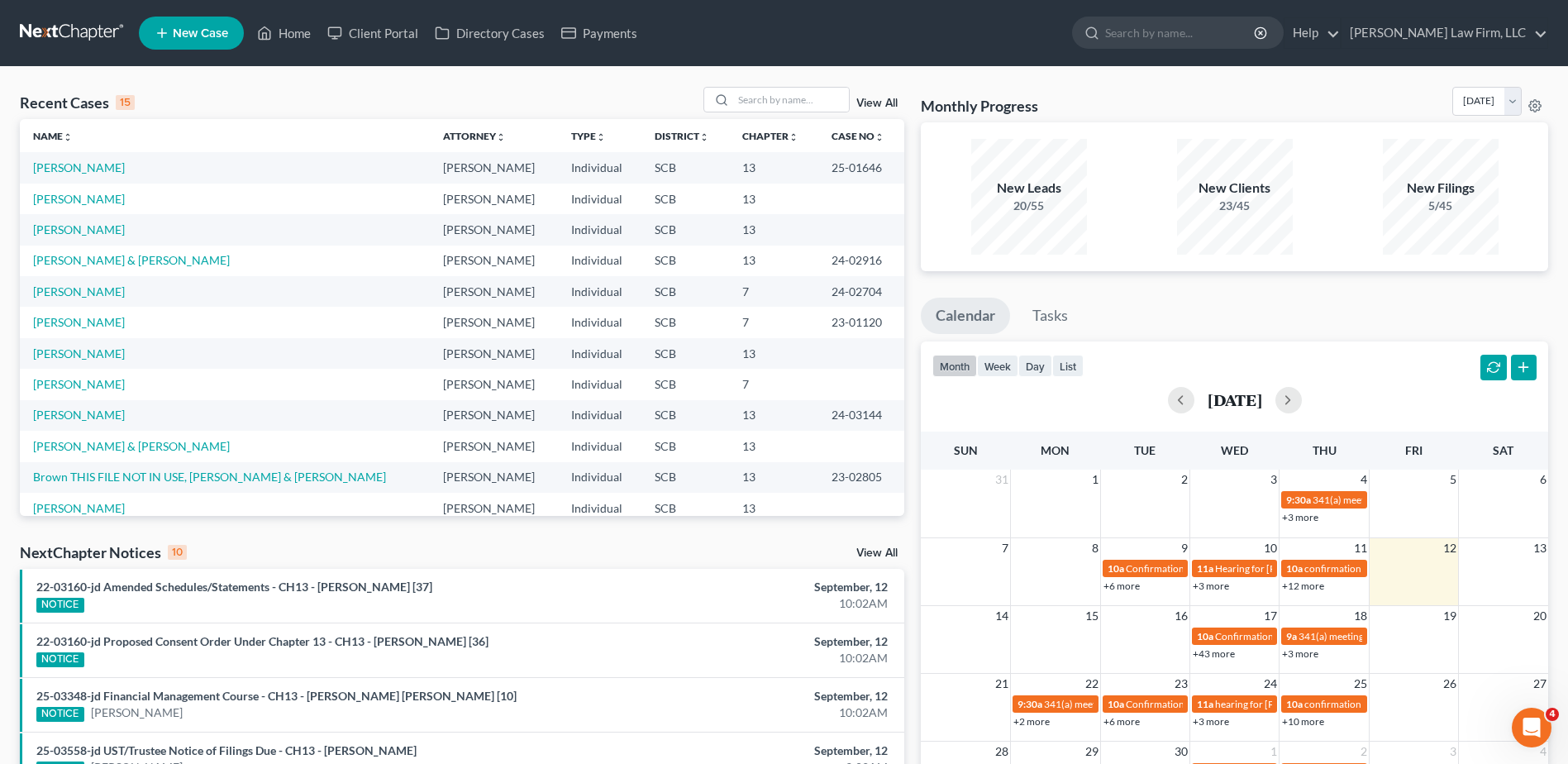
click at [68, 22] on link at bounding box center [73, 33] width 106 height 30
